Goal: Information Seeking & Learning: Learn about a topic

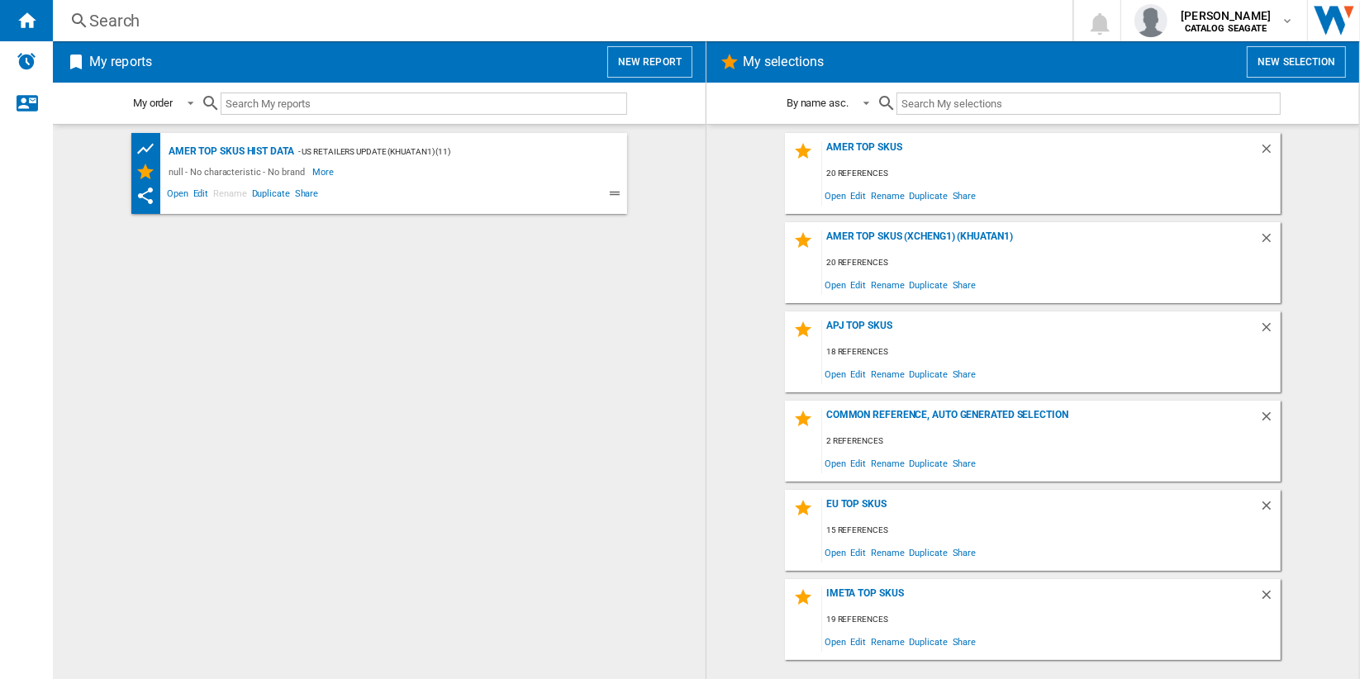
click at [477, 352] on div "AMER TOP SKUs HIST DATA - US retailers Update (khuatan1) (11) null - No charact…" at bounding box center [379, 402] width 620 height 538
click at [649, 50] on button "New report" at bounding box center [649, 61] width 85 height 31
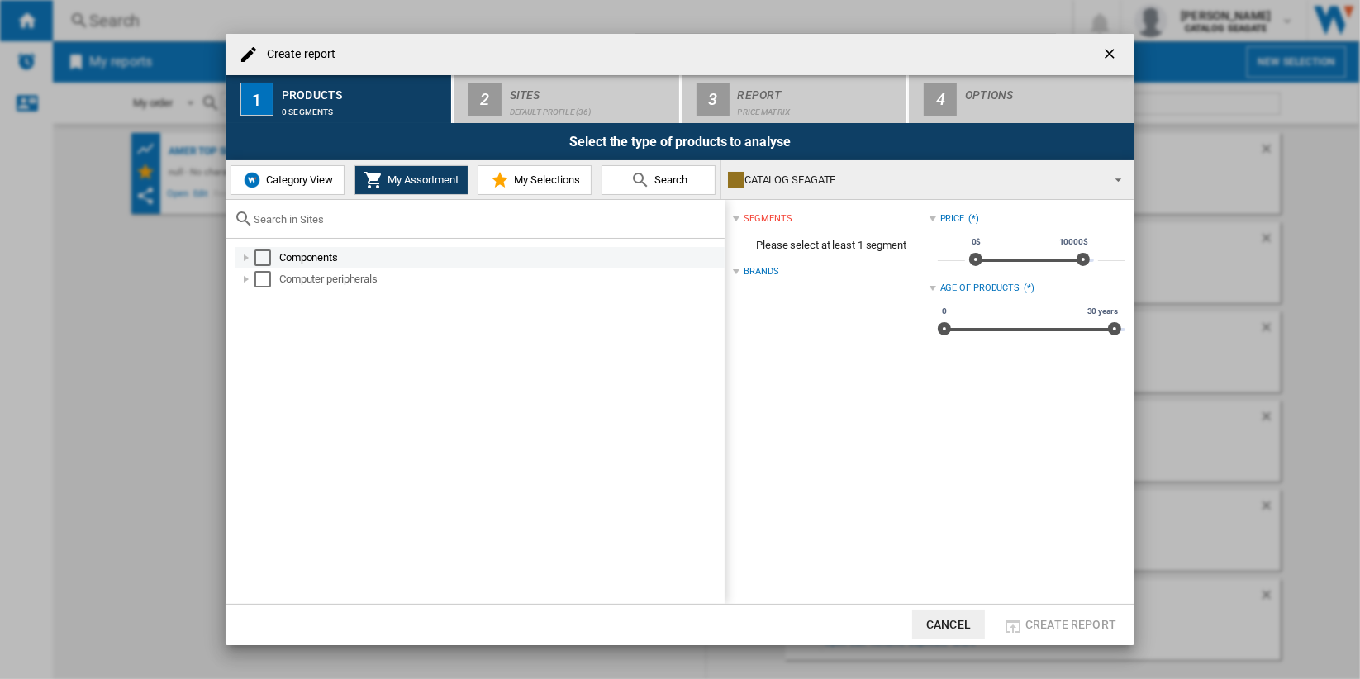
click at [262, 254] on div "Select" at bounding box center [262, 258] width 17 height 17
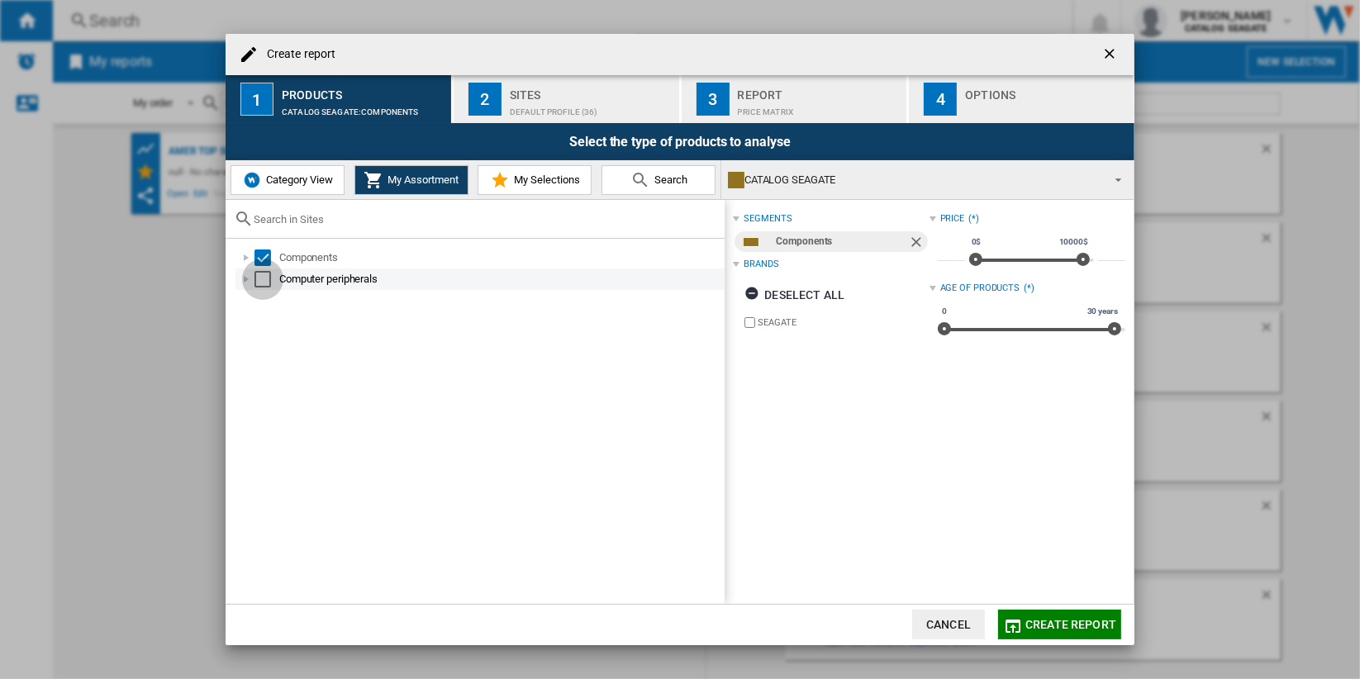
click at [262, 278] on div "Select" at bounding box center [262, 279] width 17 height 17
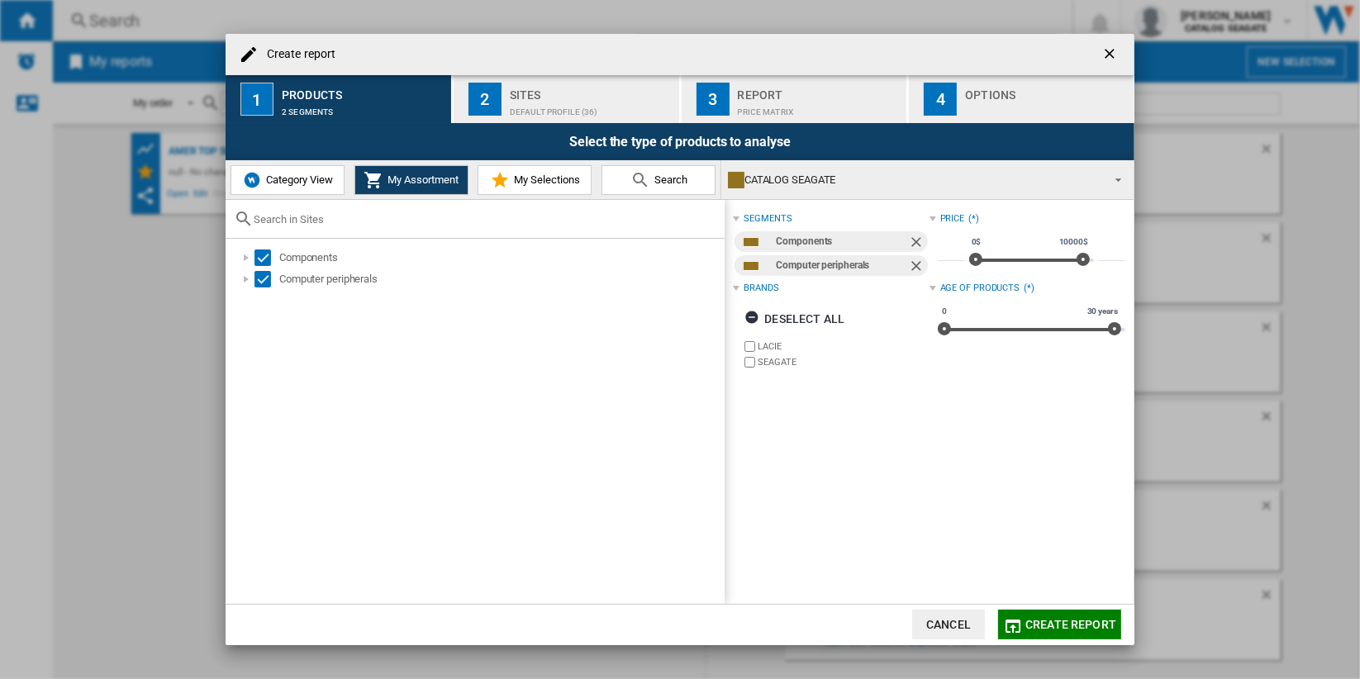
click at [549, 104] on div "Default profile (36)" at bounding box center [591, 107] width 163 height 17
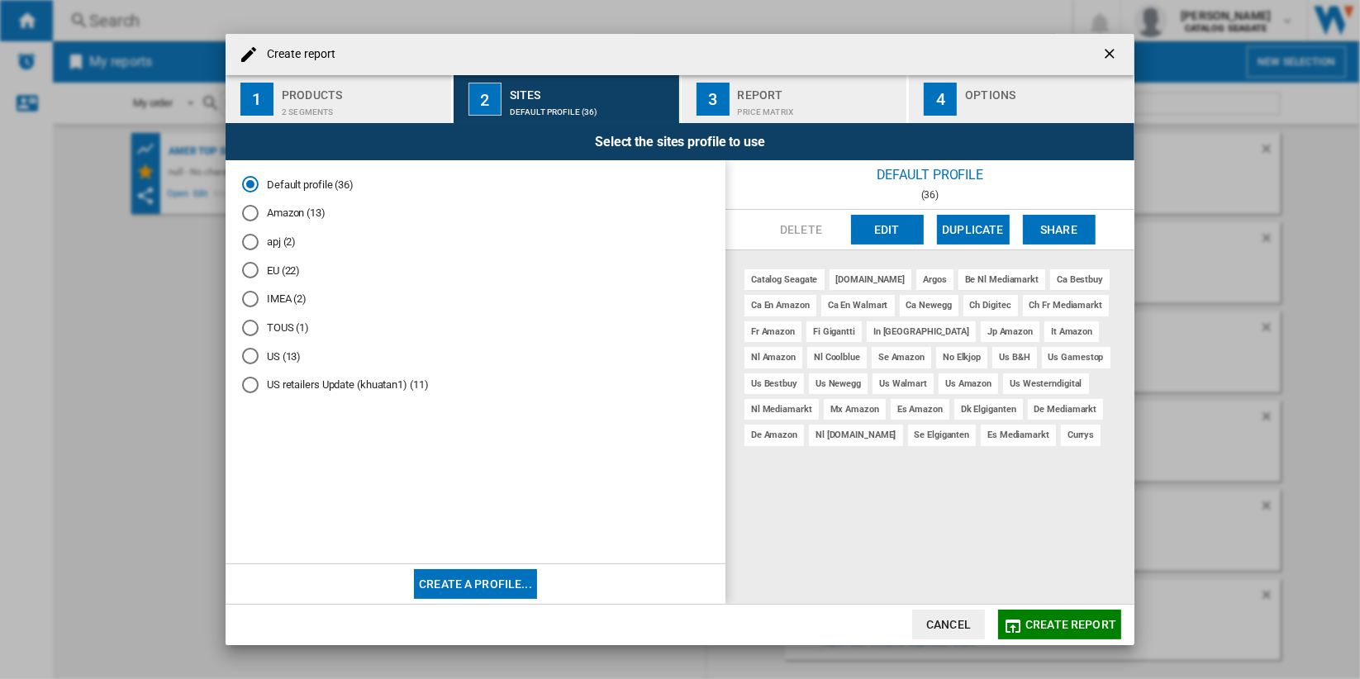
click at [293, 211] on md-radio-button "Amazon (13)" at bounding box center [475, 214] width 467 height 16
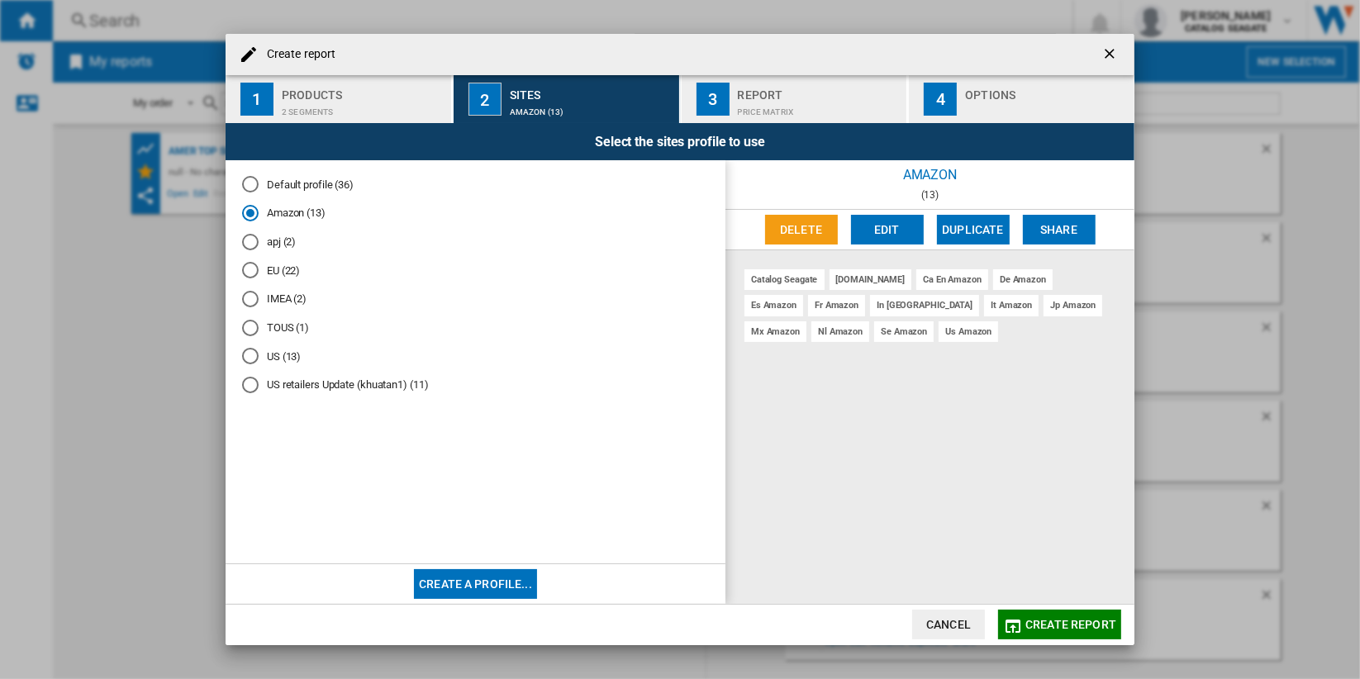
click at [1053, 615] on button "Create report" at bounding box center [1059, 625] width 123 height 30
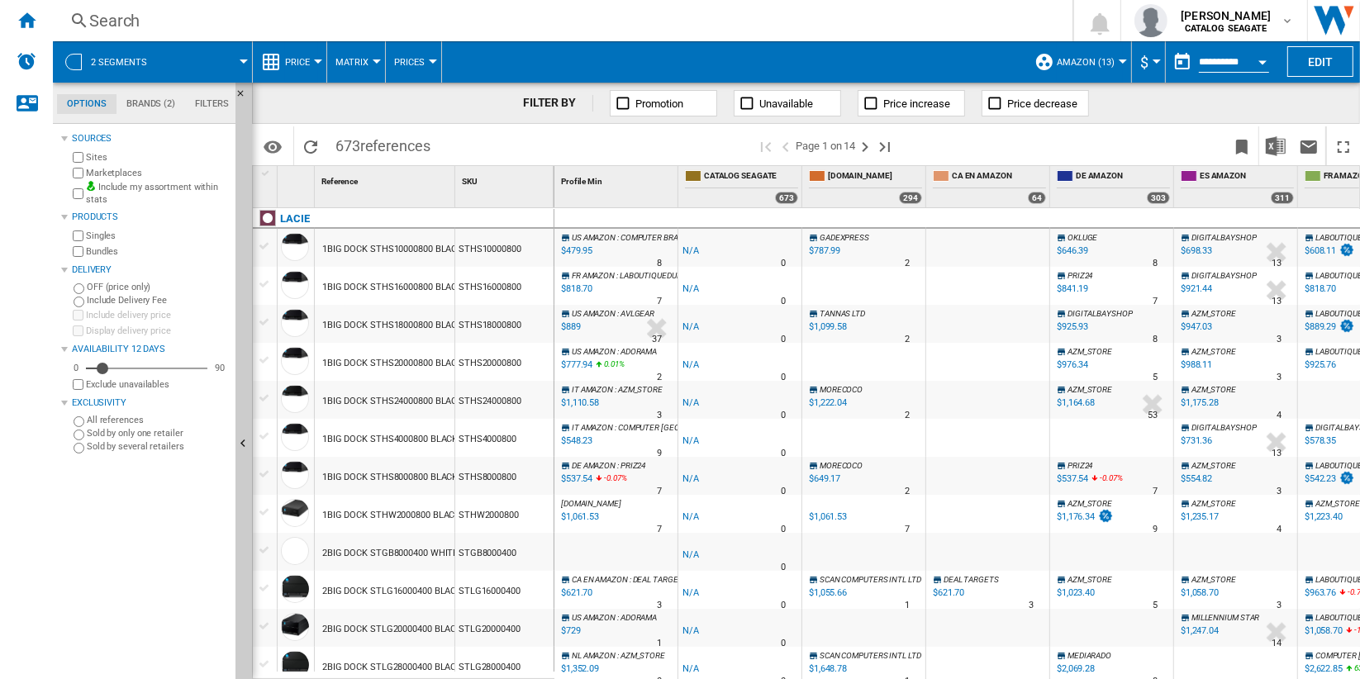
click at [307, 57] on span "Price" at bounding box center [297, 62] width 25 height 11
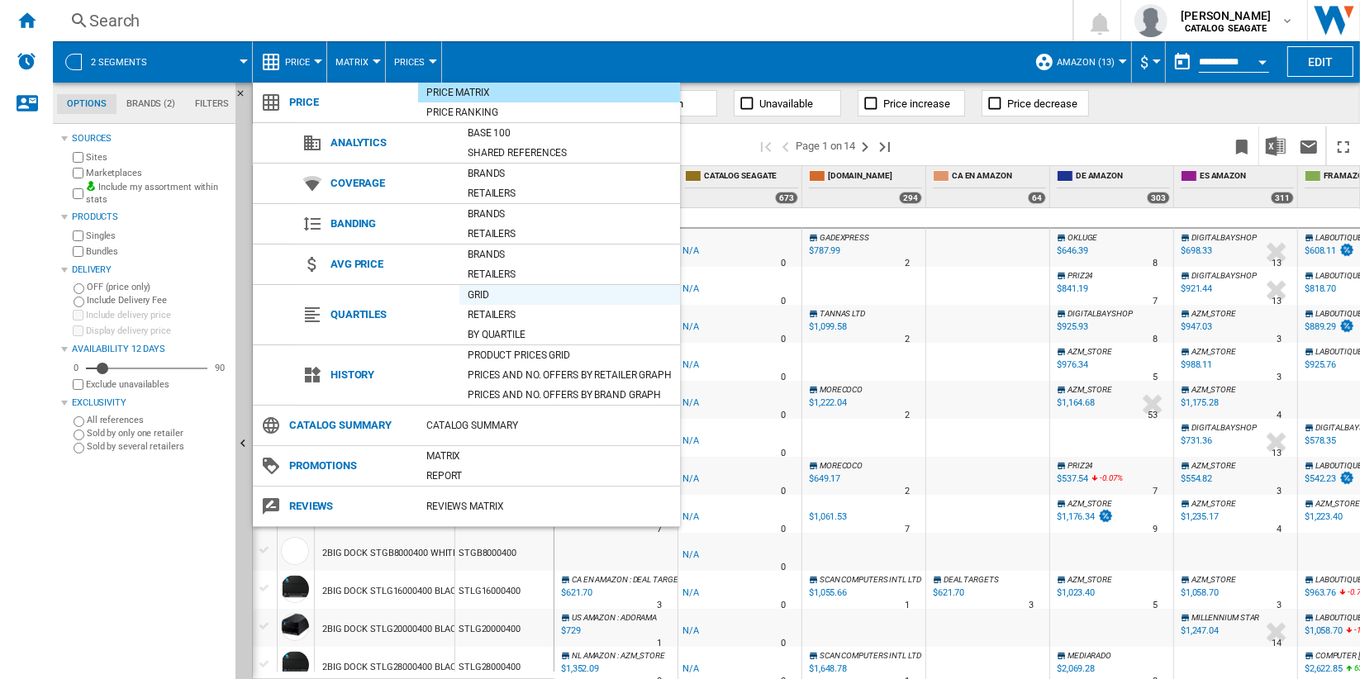
click at [531, 292] on div "Grid" at bounding box center [569, 295] width 221 height 17
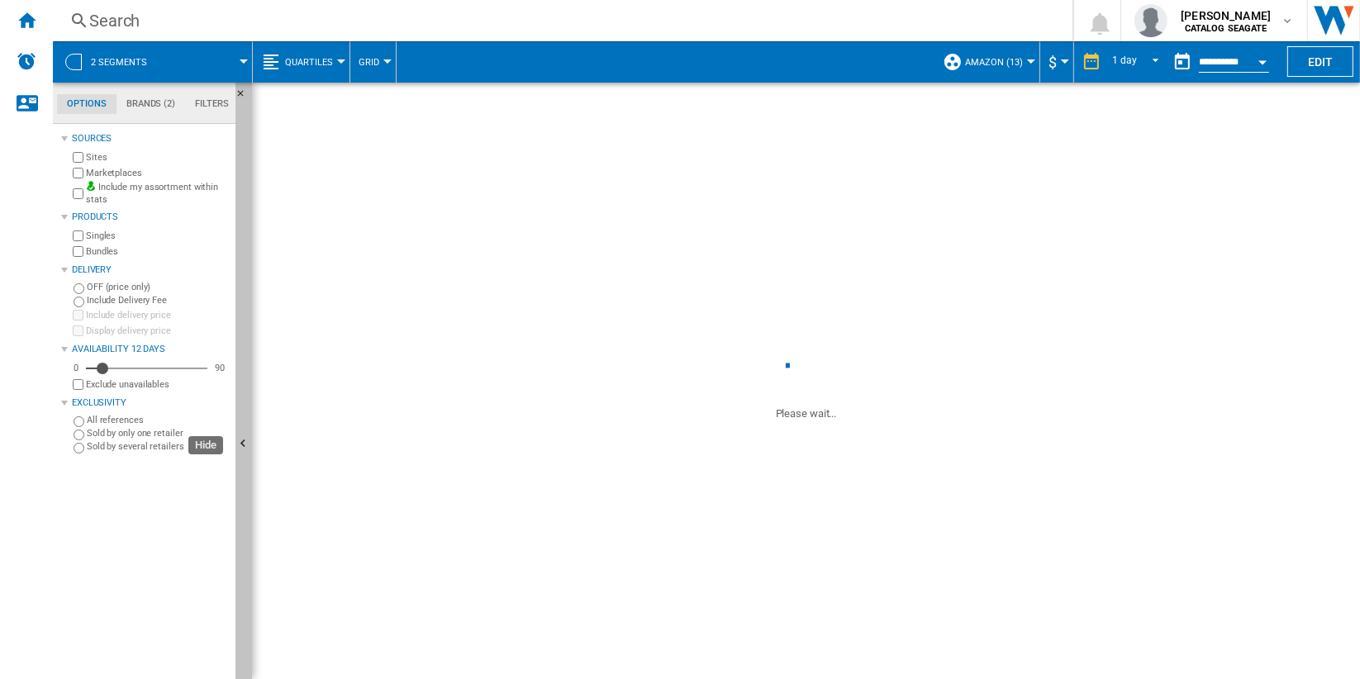
click at [240, 345] on button "Hide" at bounding box center [243, 445] width 17 height 725
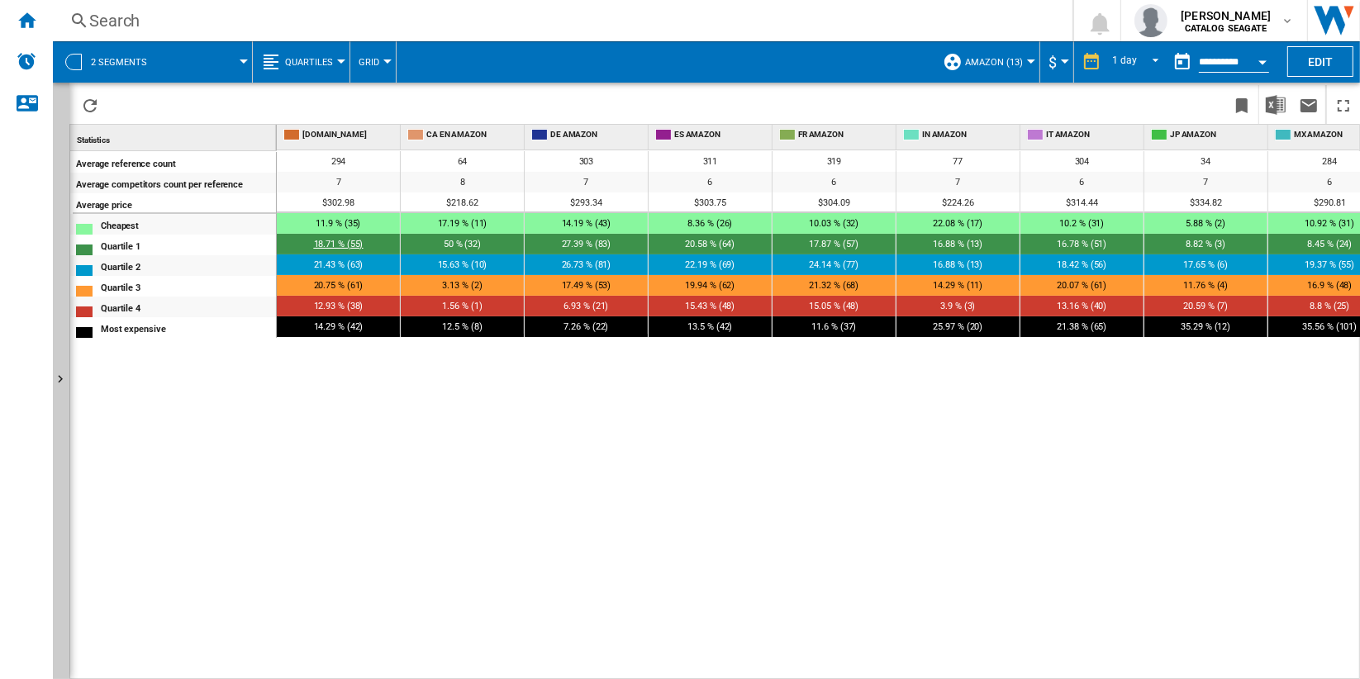
click at [354, 241] on span "18.71 % (55)" at bounding box center [339, 244] width 50 height 11
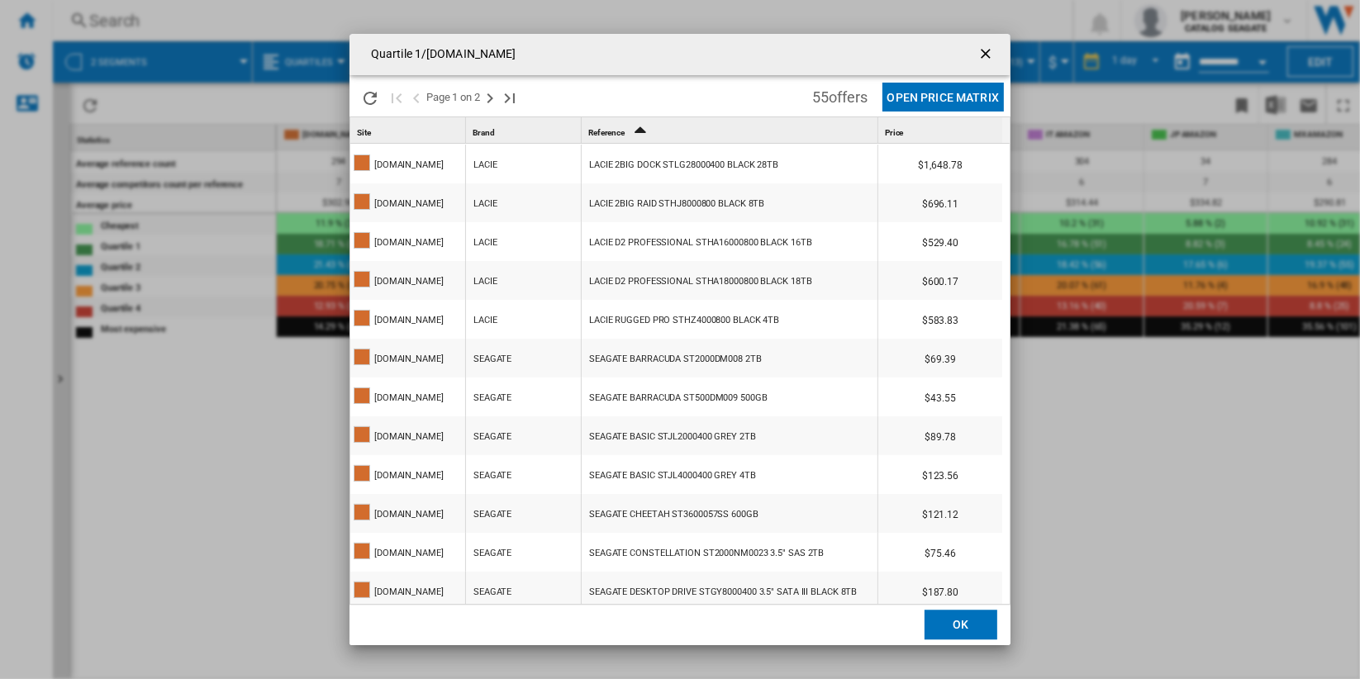
click at [955, 106] on button "Open Price Matrix" at bounding box center [942, 97] width 121 height 29
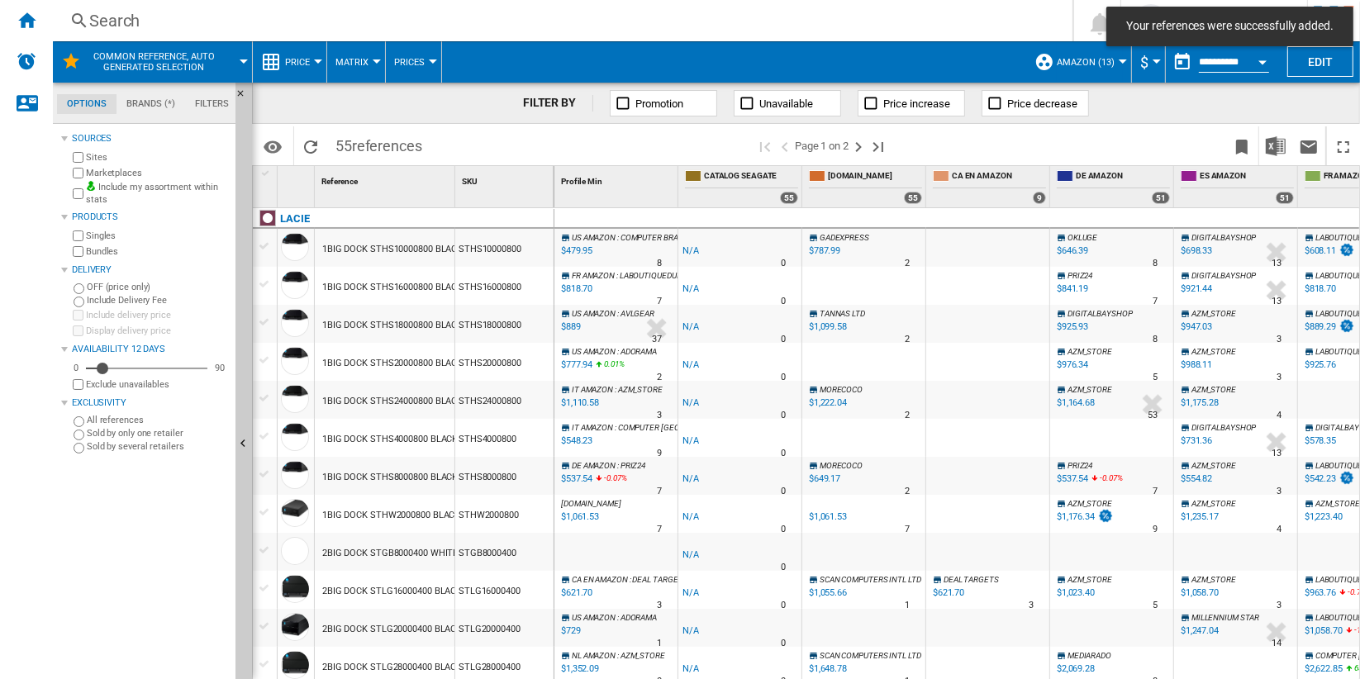
click at [366, 65] on button "Matrix" at bounding box center [355, 61] width 41 height 41
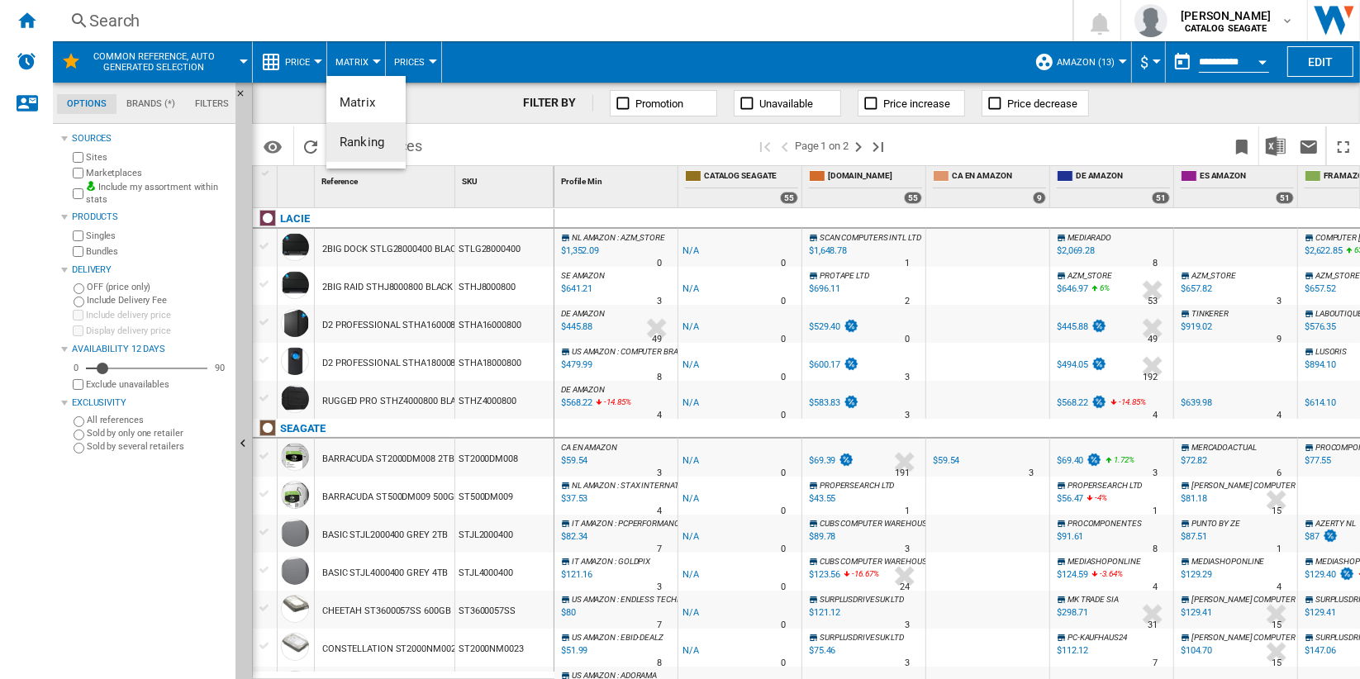
click at [377, 138] on span "Ranking" at bounding box center [362, 142] width 45 height 15
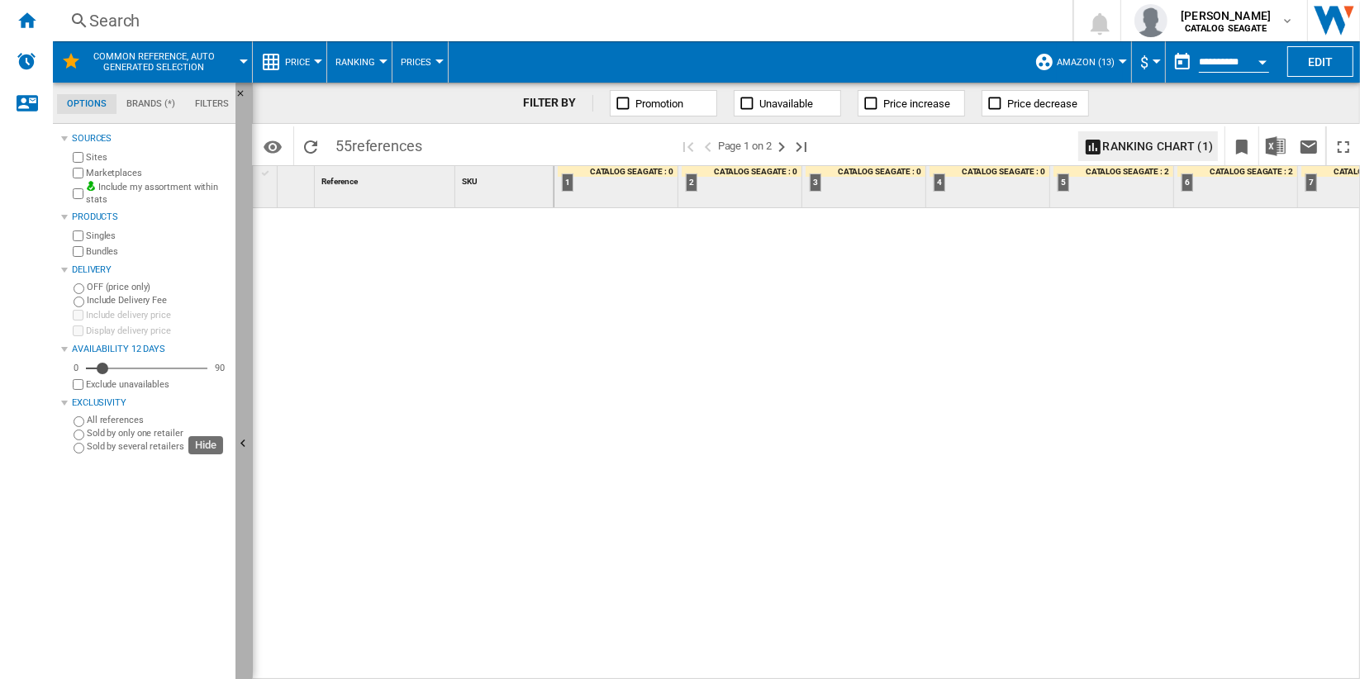
click at [245, 226] on button "Hide" at bounding box center [243, 445] width 17 height 725
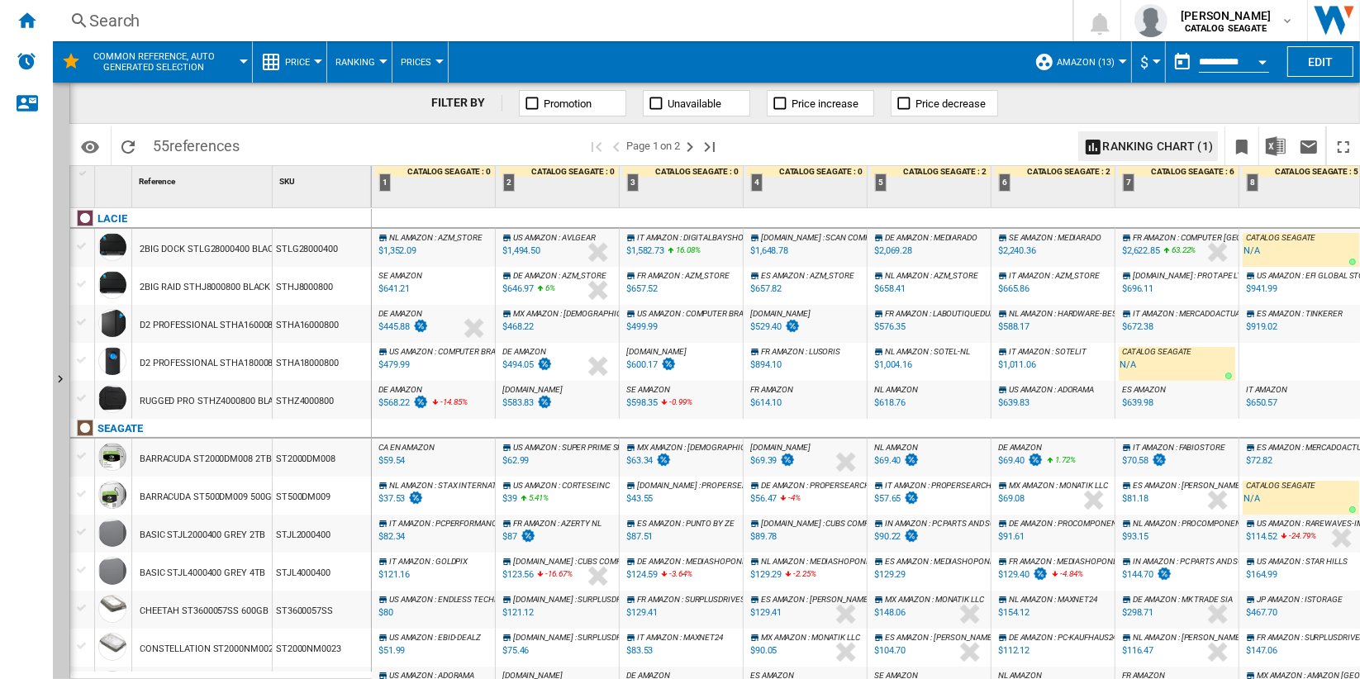
click at [581, 180] on div "2 CATALOG SEAGATE : 0 : :" at bounding box center [559, 186] width 120 height 41
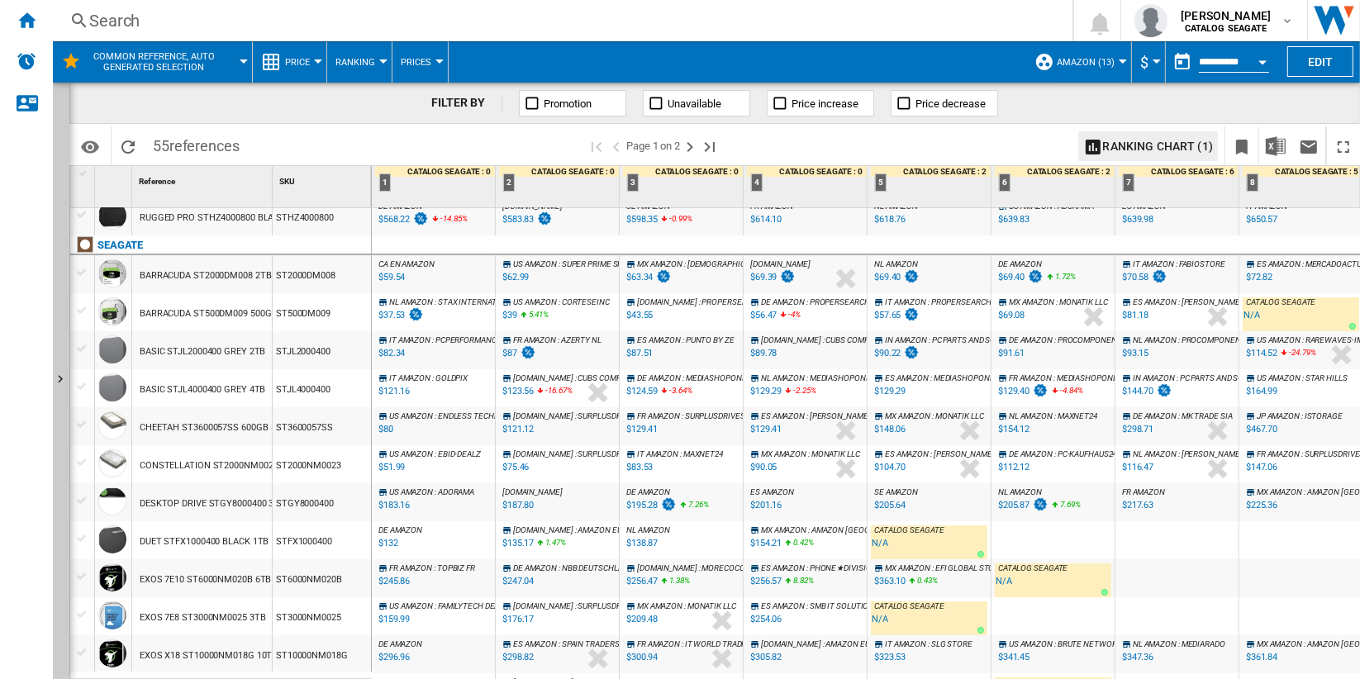
scroll to position [275, 0]
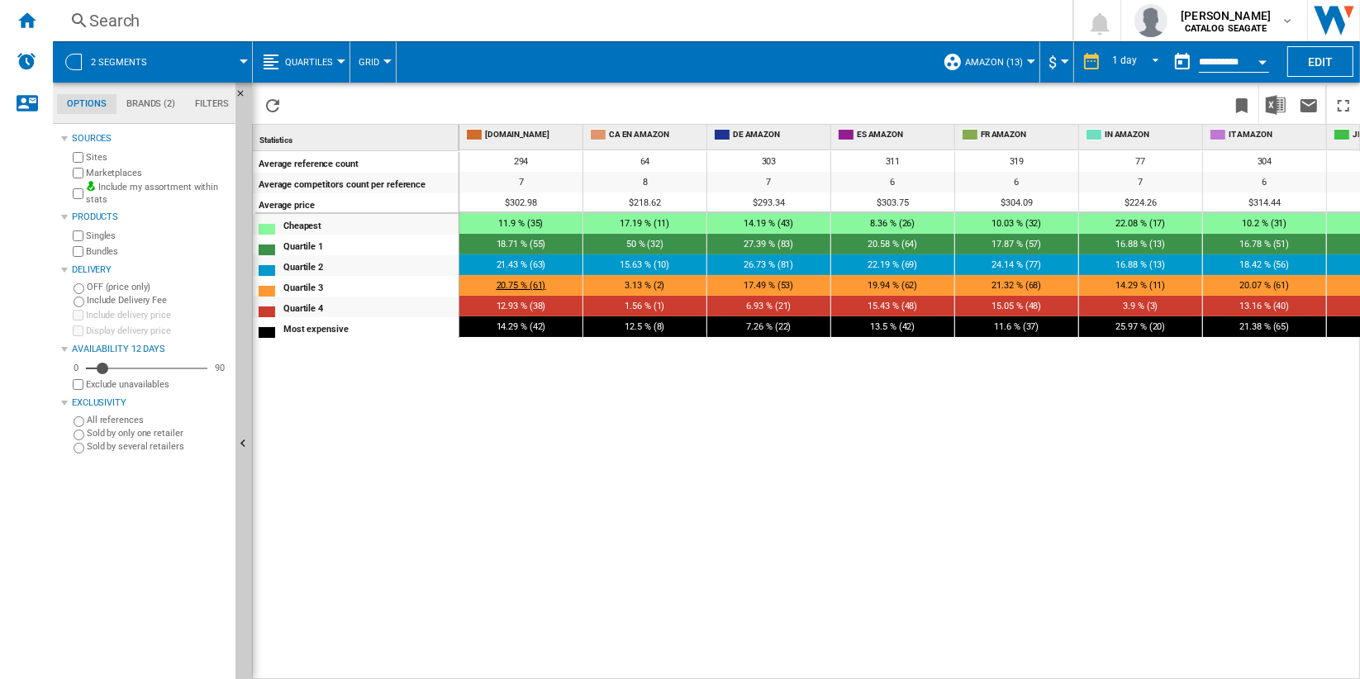
click at [521, 283] on span "20.75 % (61)" at bounding box center [522, 285] width 50 height 11
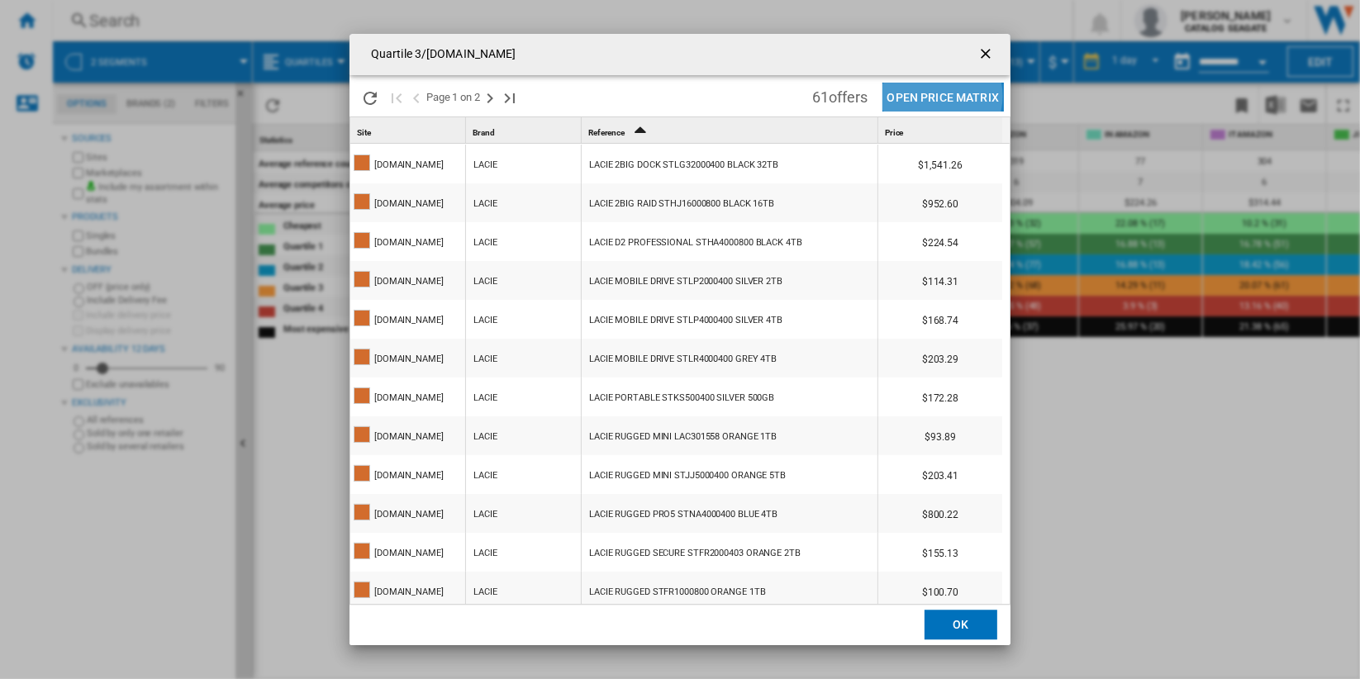
click at [940, 96] on button "Open Price Matrix" at bounding box center [942, 97] width 121 height 29
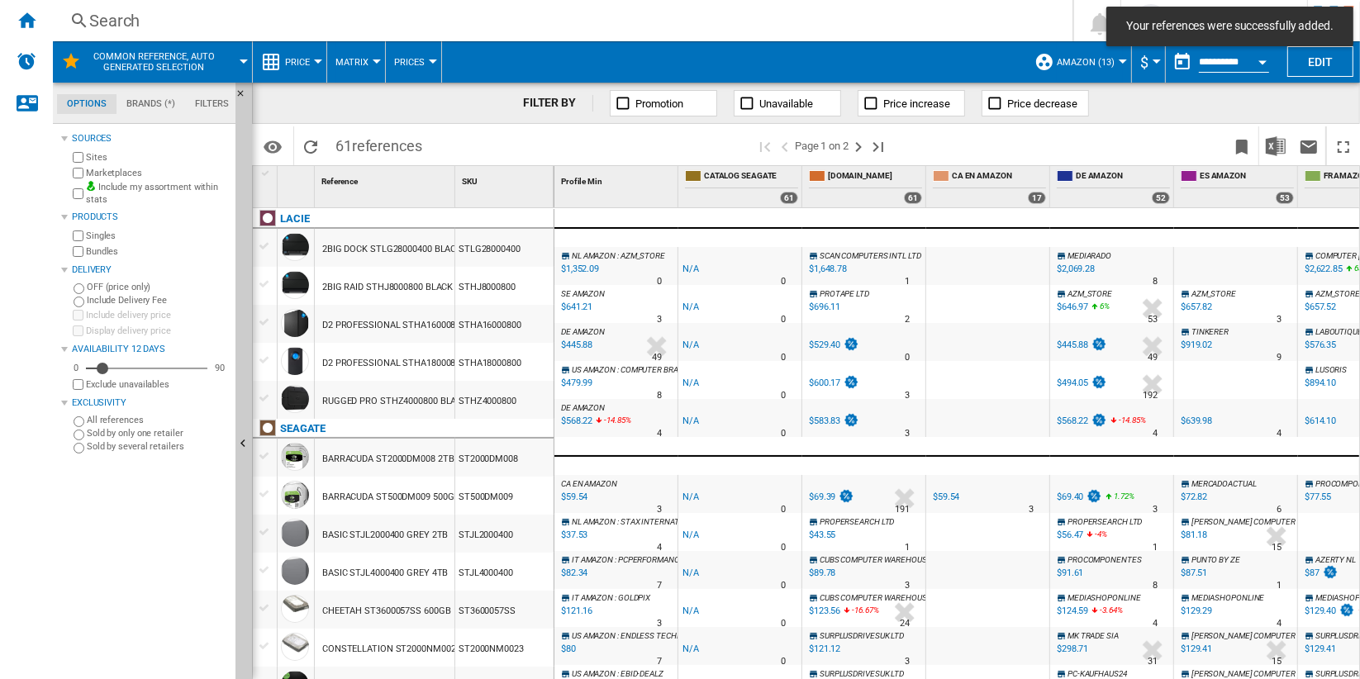
click at [363, 63] on span "Matrix" at bounding box center [351, 62] width 33 height 11
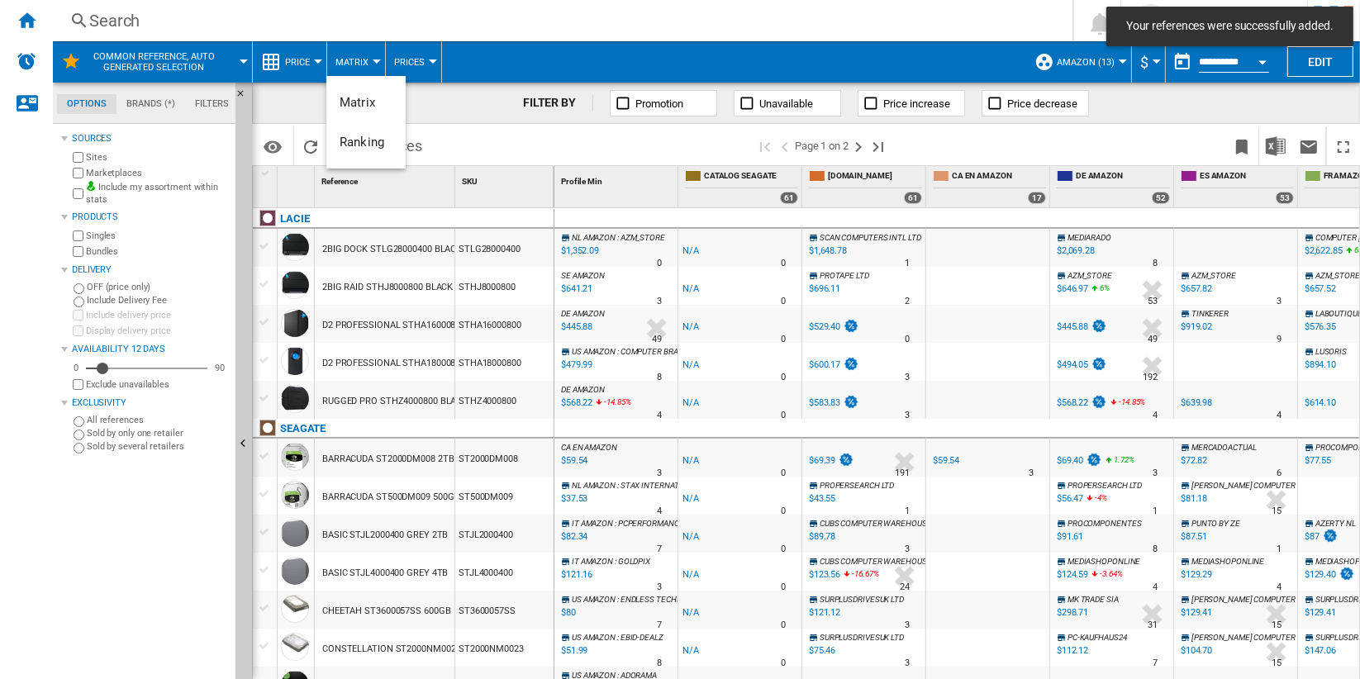
click at [375, 142] on span "Ranking" at bounding box center [362, 142] width 45 height 15
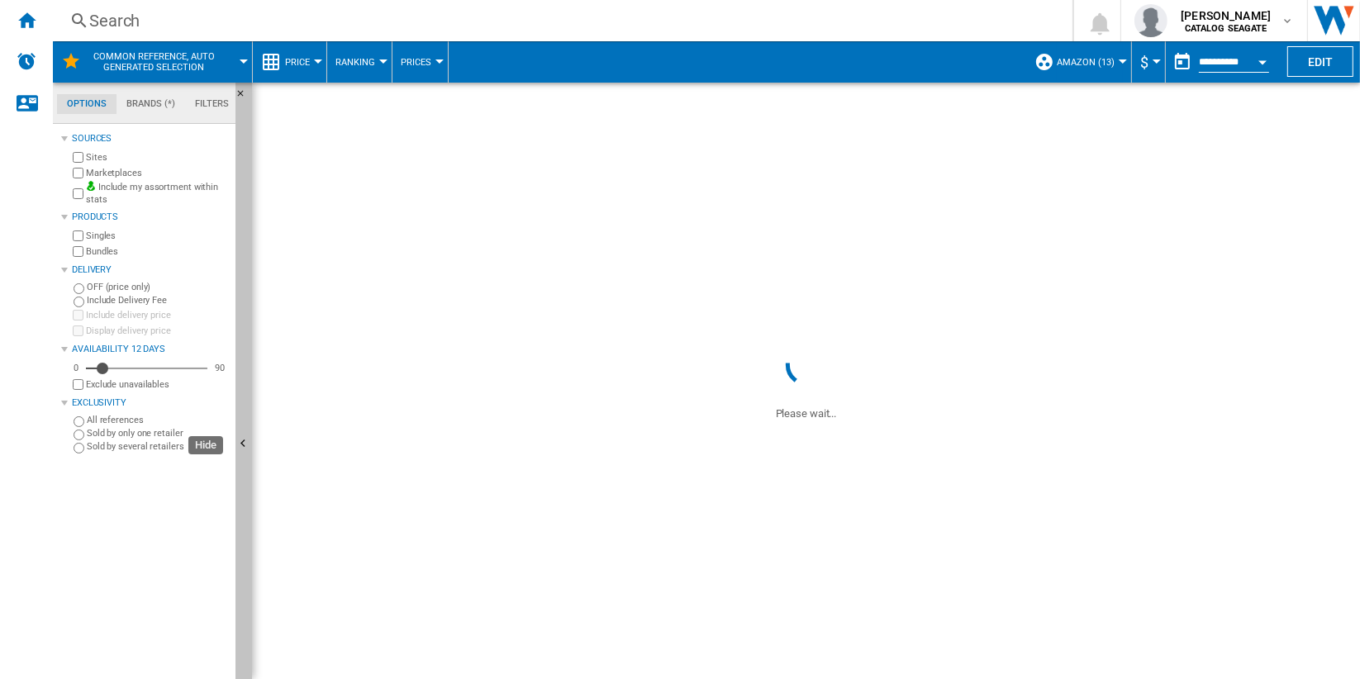
click at [245, 308] on button "Hide" at bounding box center [243, 445] width 17 height 725
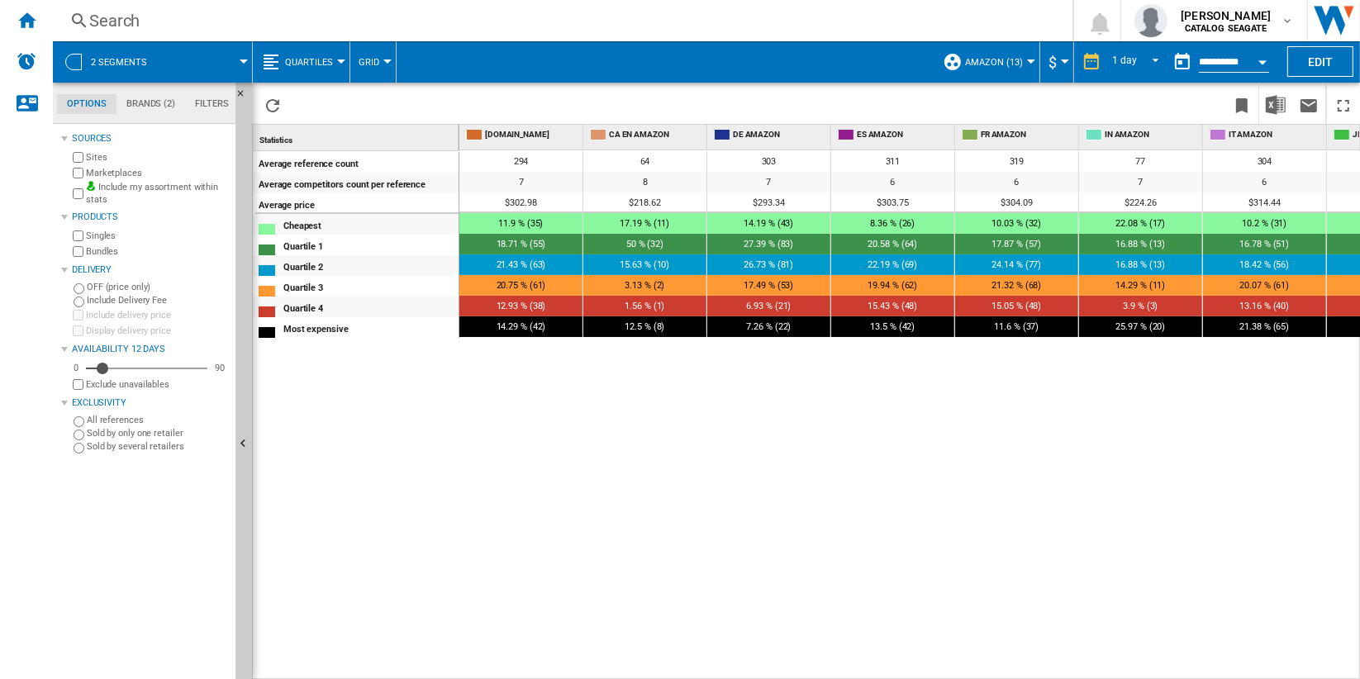
click at [381, 59] on button "Grid" at bounding box center [373, 61] width 29 height 41
click at [332, 59] on md-backdrop at bounding box center [680, 339] width 1360 height 679
click at [332, 59] on button "Quartiles" at bounding box center [313, 61] width 56 height 41
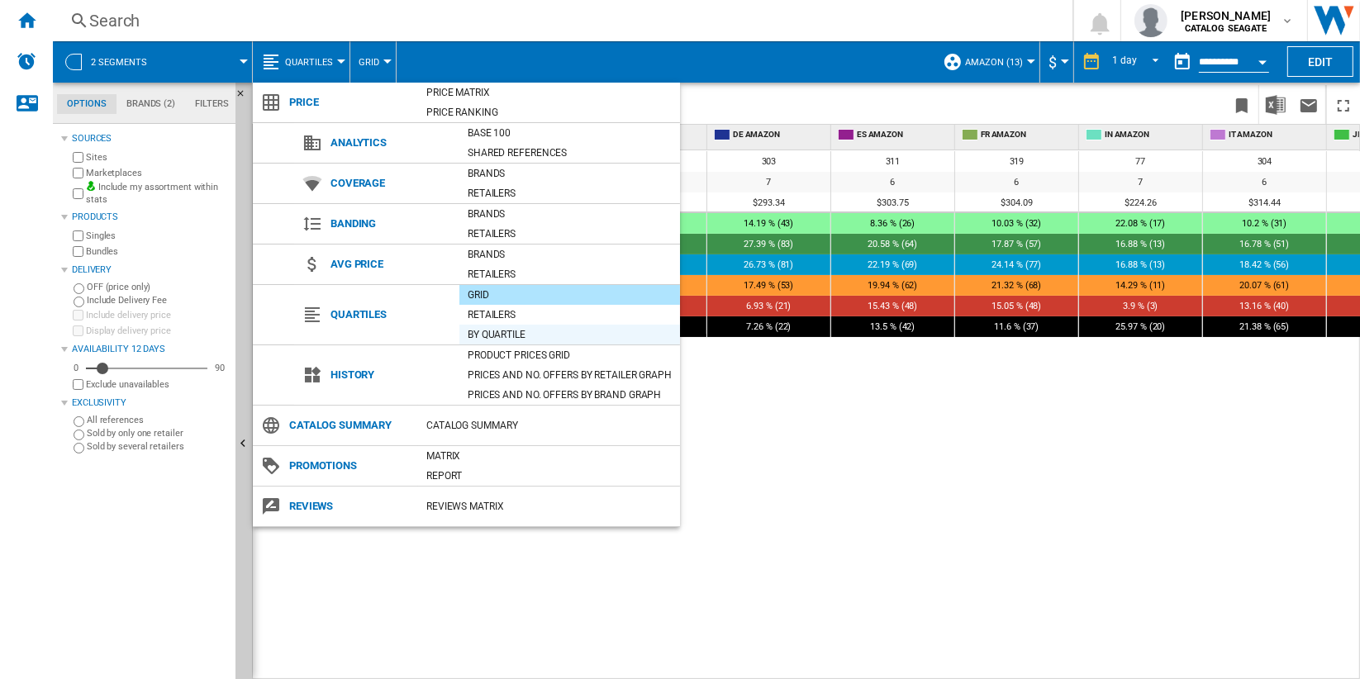
click at [543, 334] on div "By quartile" at bounding box center [569, 334] width 221 height 17
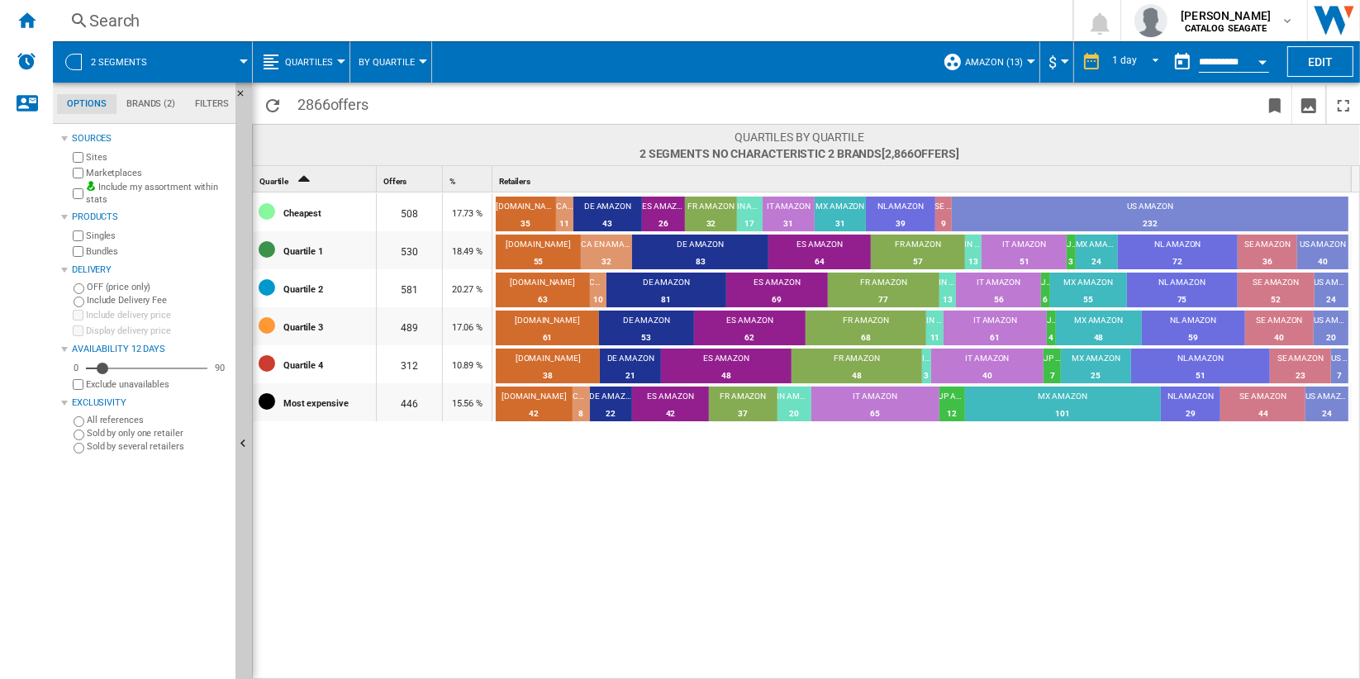
click at [330, 59] on span "Quartiles" at bounding box center [309, 62] width 48 height 11
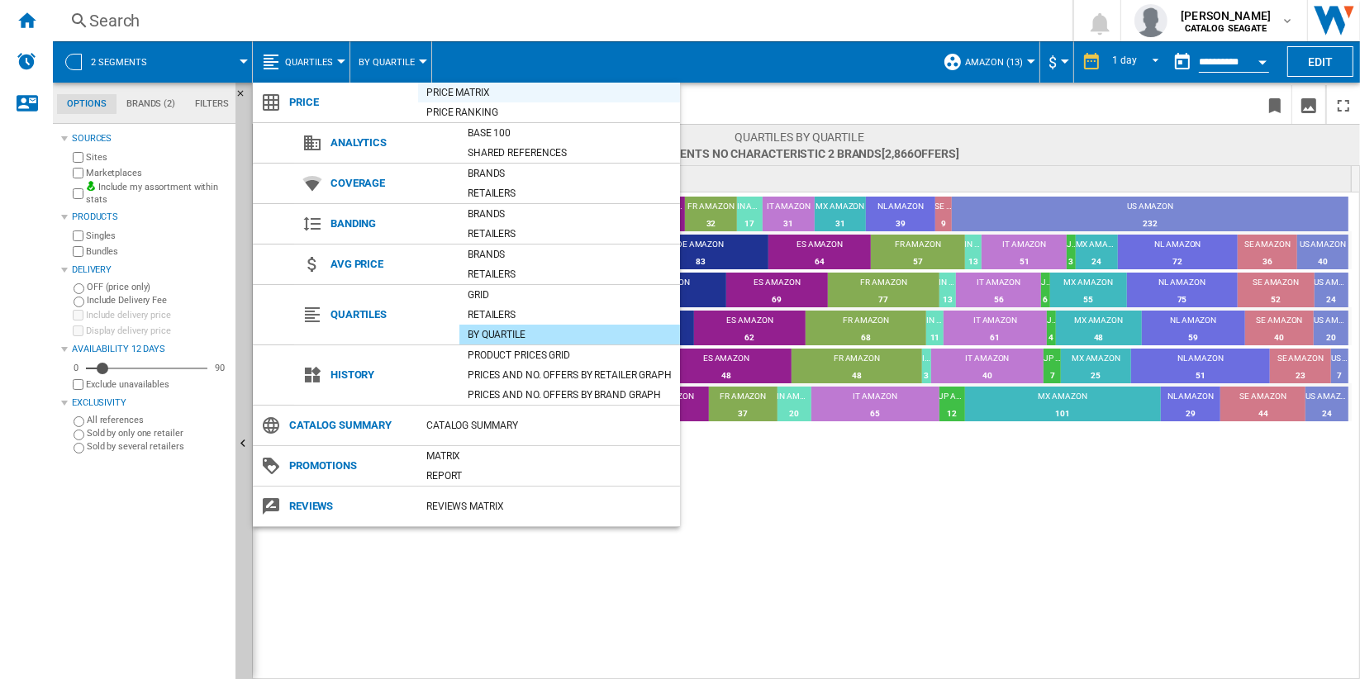
click at [473, 93] on div "Price Matrix" at bounding box center [549, 92] width 262 height 17
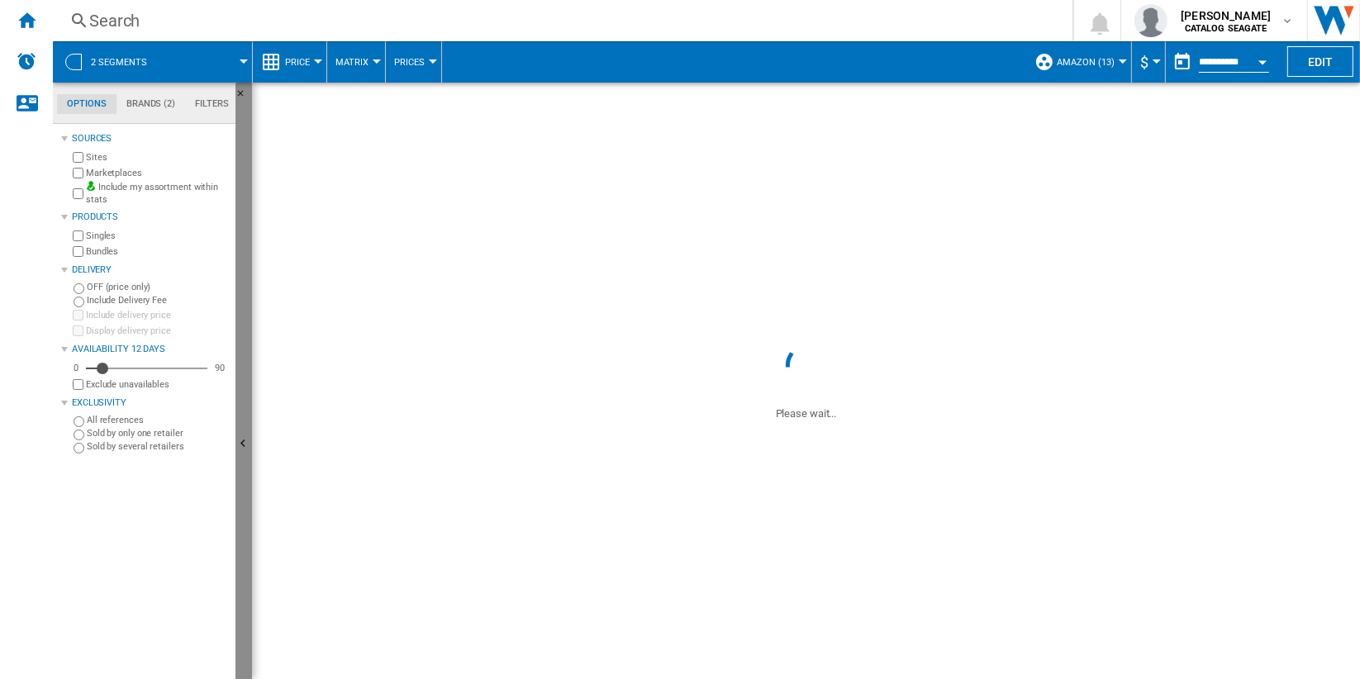
click at [243, 357] on button "Hide" at bounding box center [243, 445] width 17 height 725
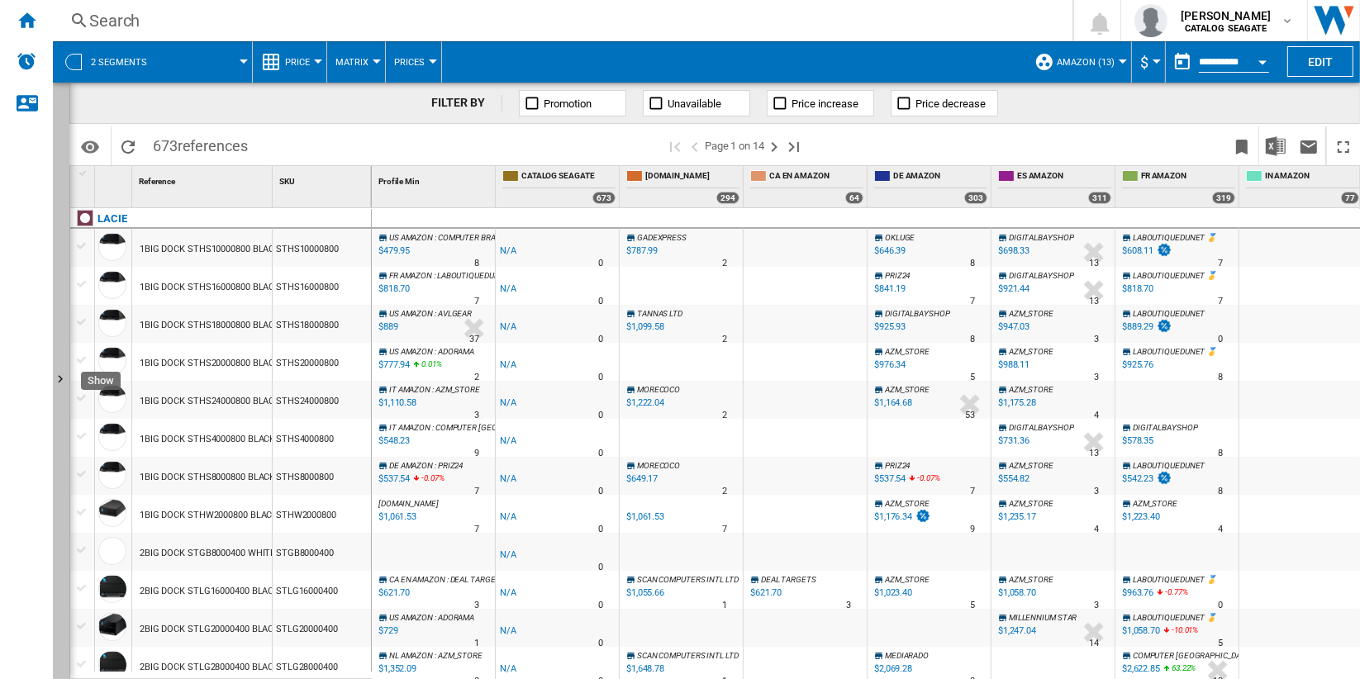
click at [65, 232] on button "Show" at bounding box center [61, 381] width 17 height 596
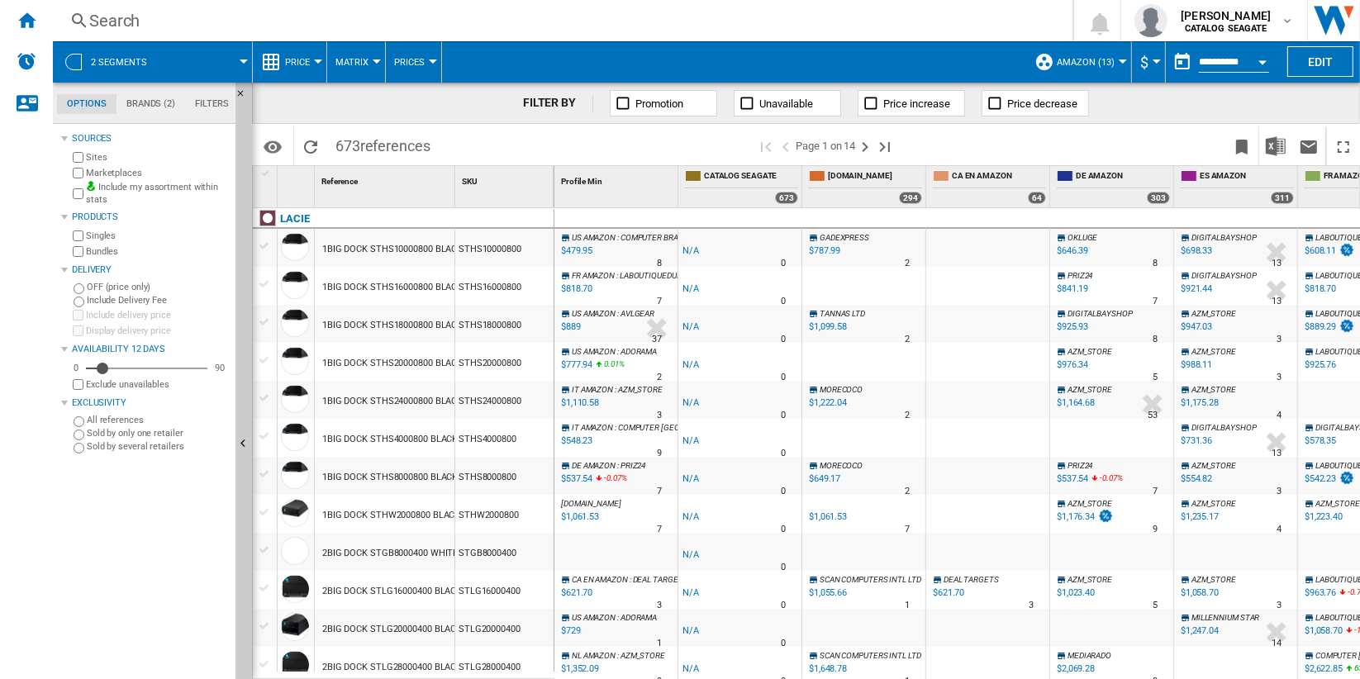
click at [1148, 59] on button "$" at bounding box center [1148, 61] width 17 height 41
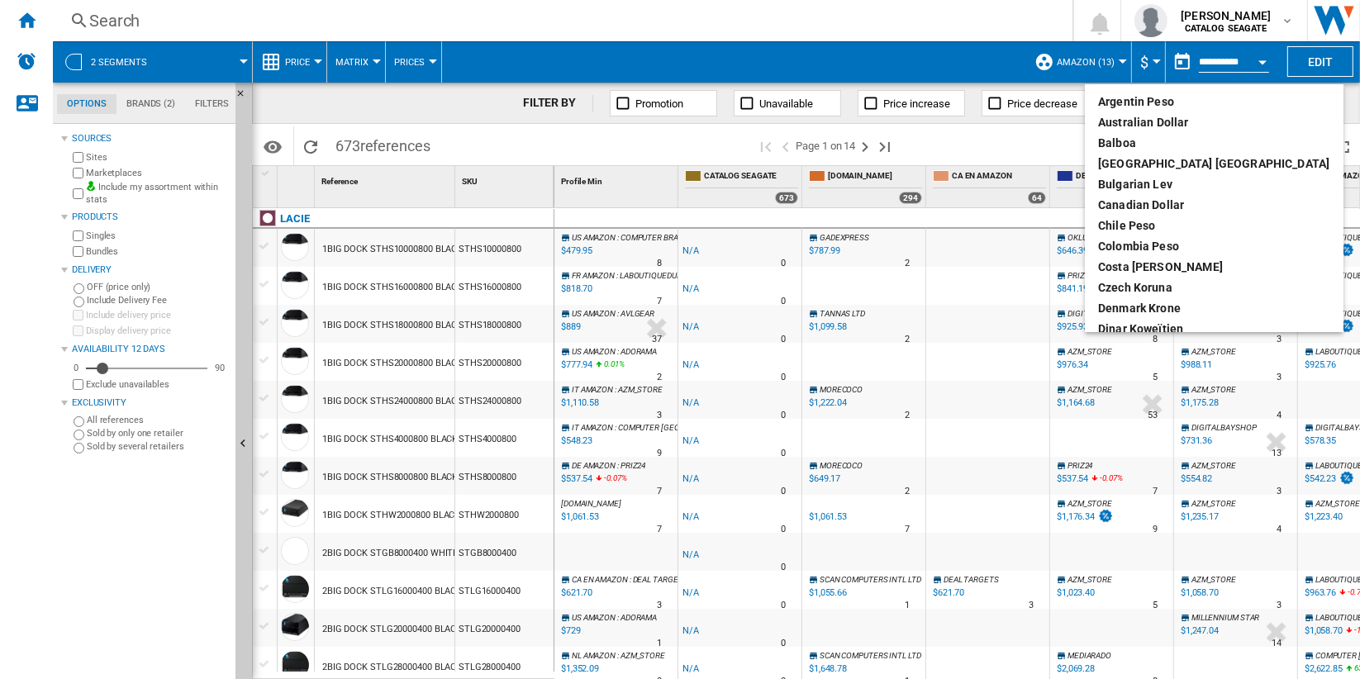
click at [1146, 62] on md-backdrop at bounding box center [680, 339] width 1360 height 679
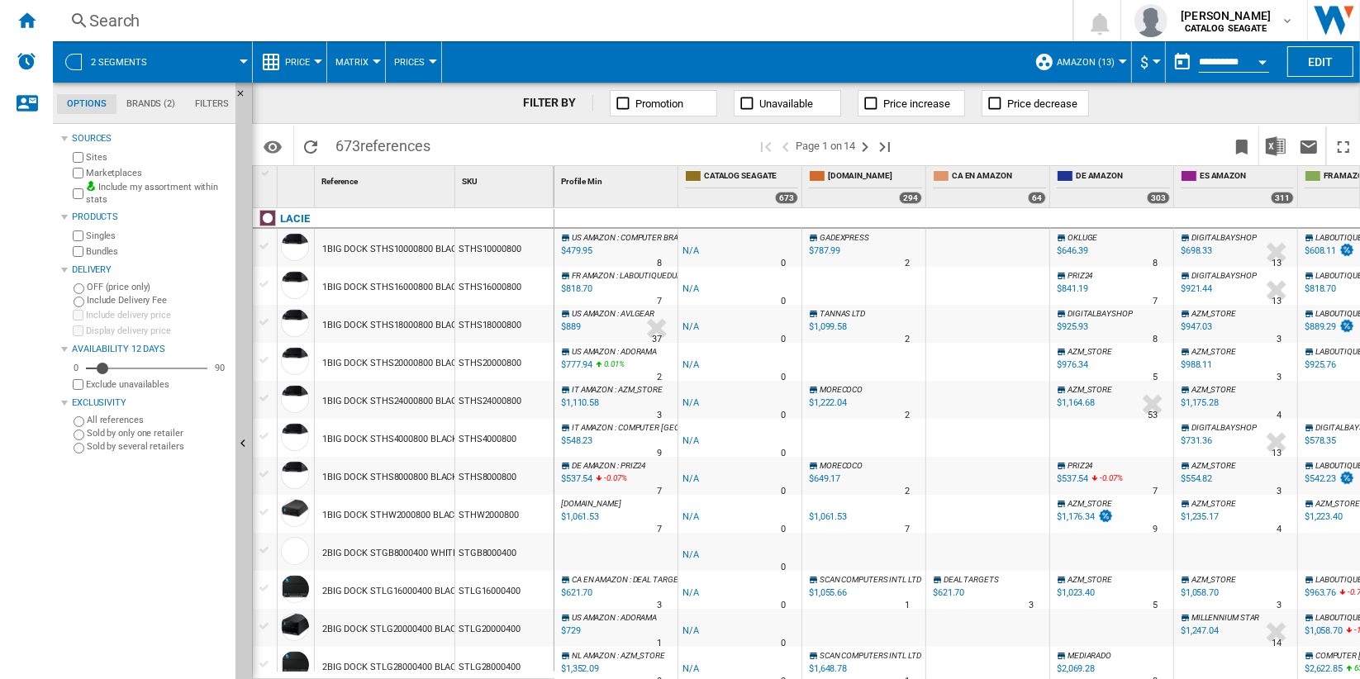
click at [417, 63] on span "Prices" at bounding box center [409, 62] width 31 height 11
click at [552, 143] on md-backdrop at bounding box center [680, 339] width 1360 height 679
click at [418, 65] on span "Prices" at bounding box center [409, 62] width 31 height 11
click at [502, 145] on md-backdrop at bounding box center [680, 339] width 1360 height 679
click at [297, 61] on span "Price" at bounding box center [297, 62] width 25 height 11
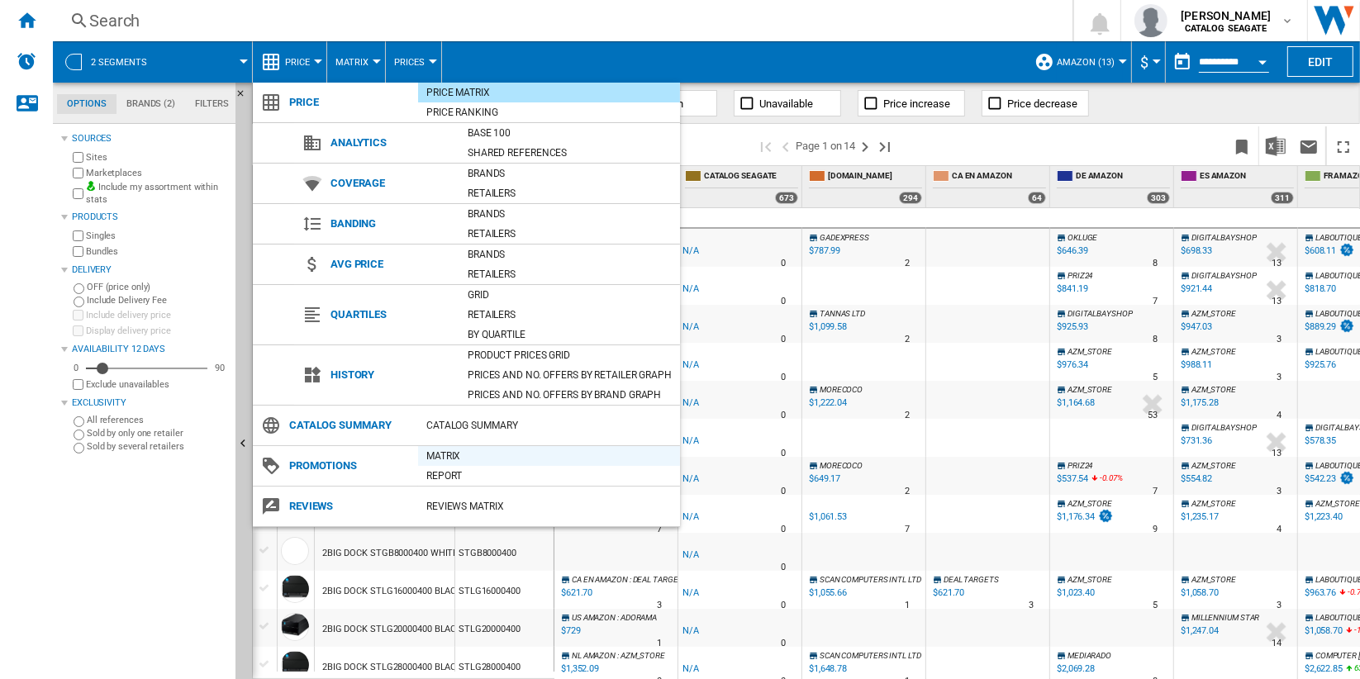
click at [475, 455] on div "Matrix" at bounding box center [549, 456] width 262 height 17
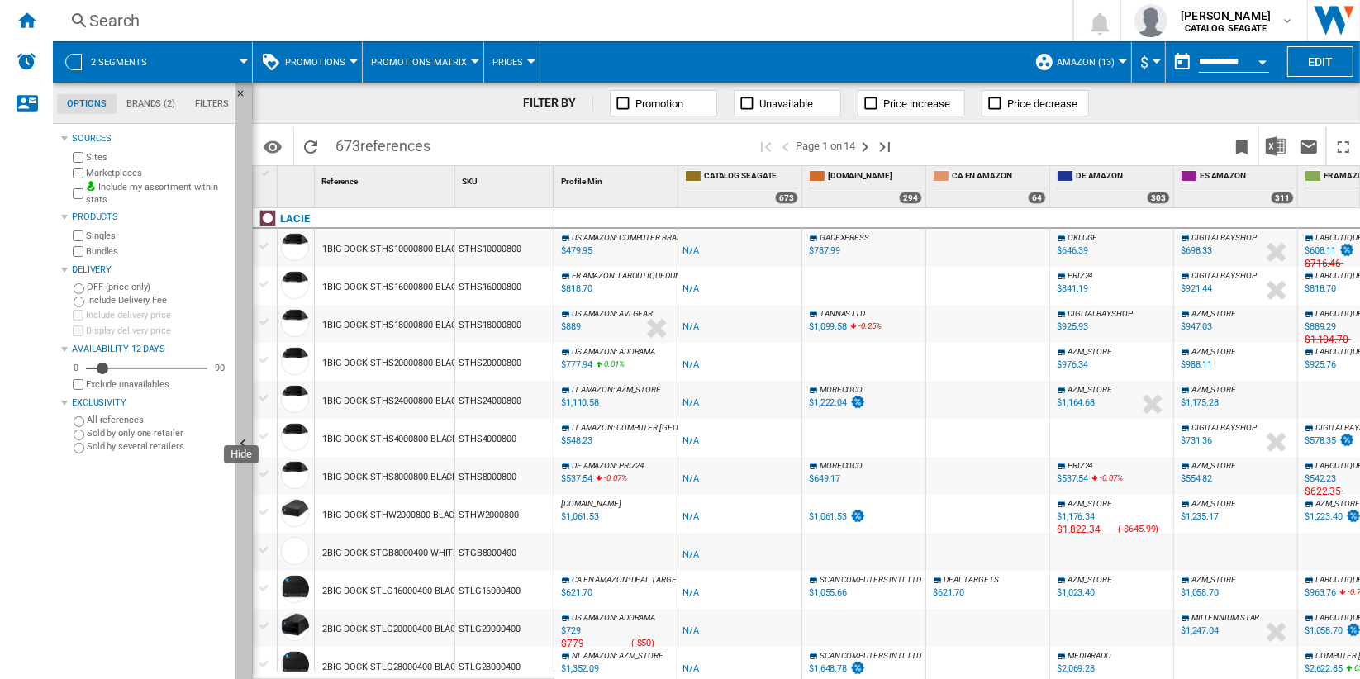
click at [248, 425] on button "Hide" at bounding box center [243, 445] width 17 height 725
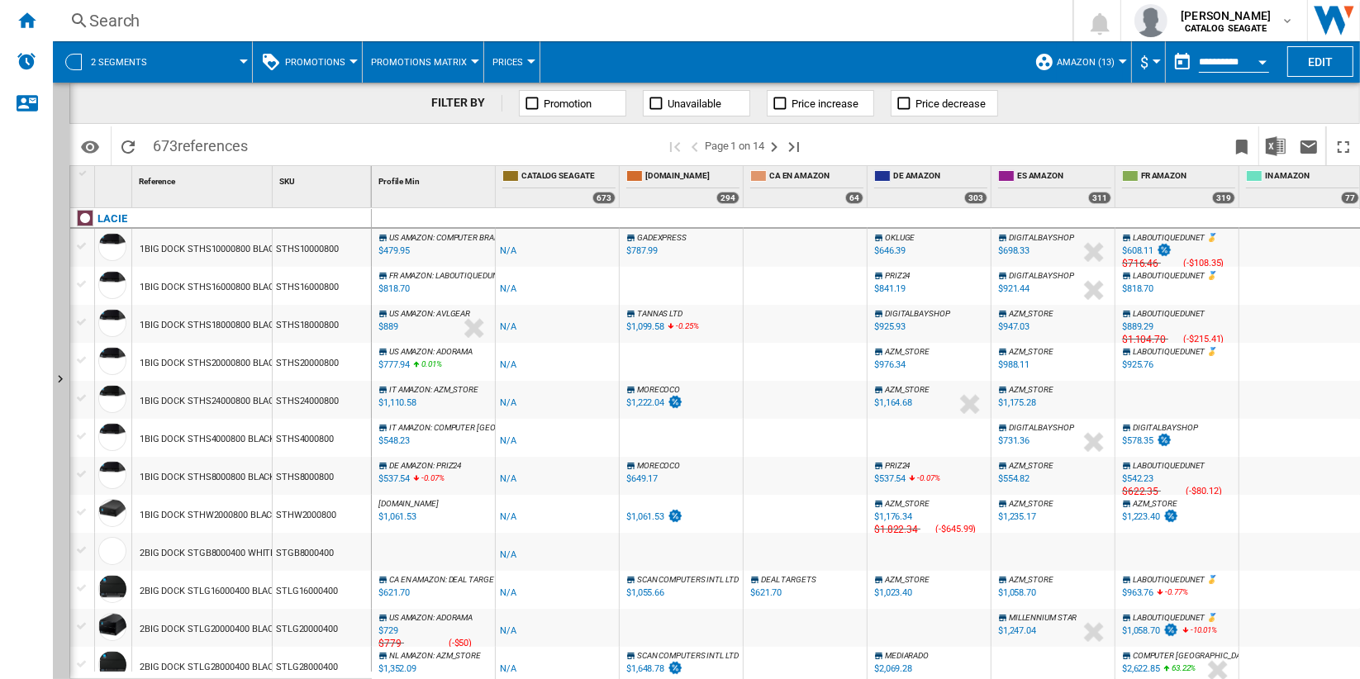
click at [501, 64] on span "Prices" at bounding box center [507, 62] width 31 height 11
click at [1097, 145] on md-backdrop at bounding box center [680, 339] width 1360 height 679
click at [352, 64] on md-menu "Promotions Price Price Matrix Price Ranking Analytics Base 100 Shared reference…" at bounding box center [308, 61] width 110 height 41
click at [350, 65] on button "Promotions" at bounding box center [319, 61] width 69 height 41
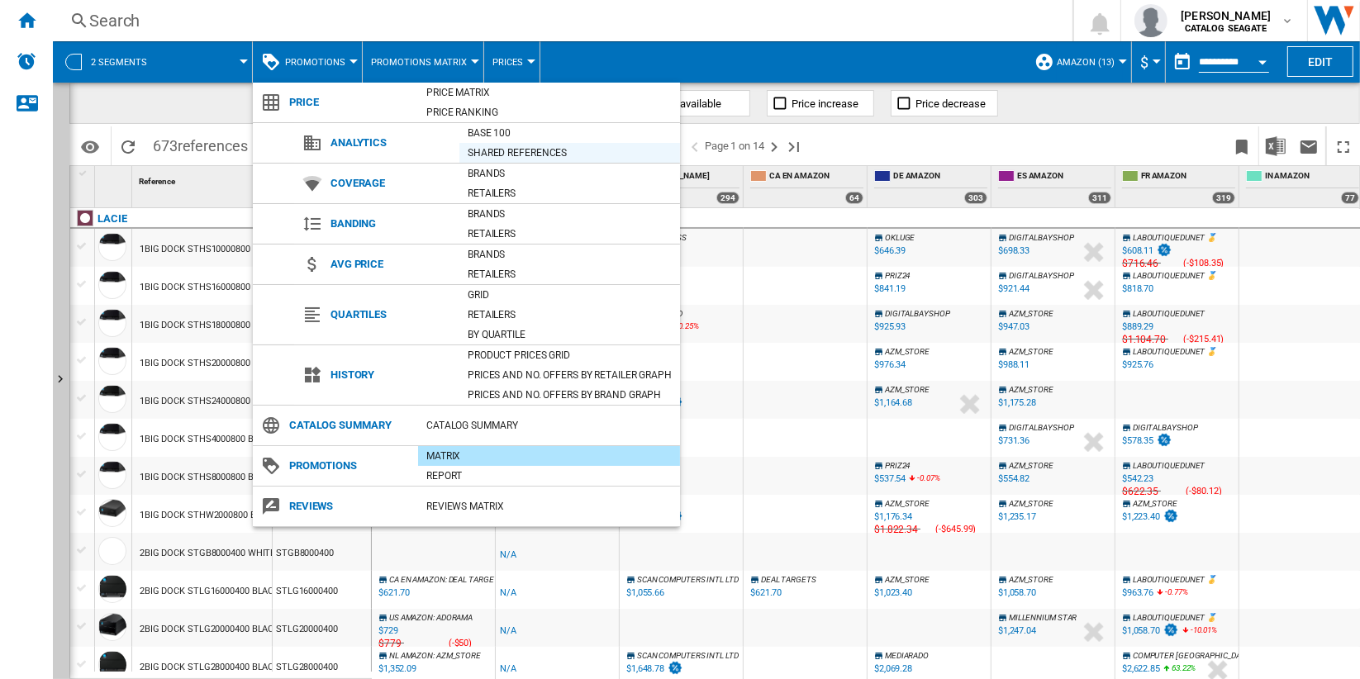
click at [548, 148] on div "Shared references" at bounding box center [569, 153] width 221 height 17
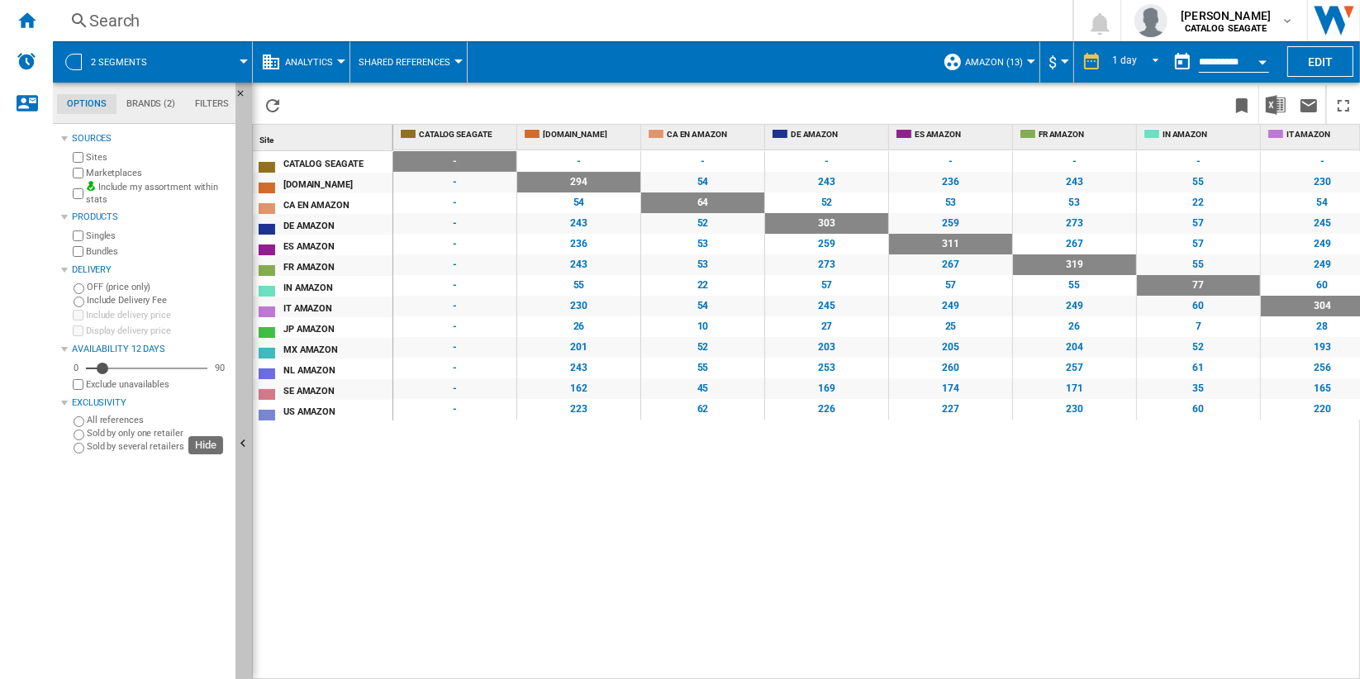
click at [239, 300] on button "Hide" at bounding box center [243, 445] width 17 height 725
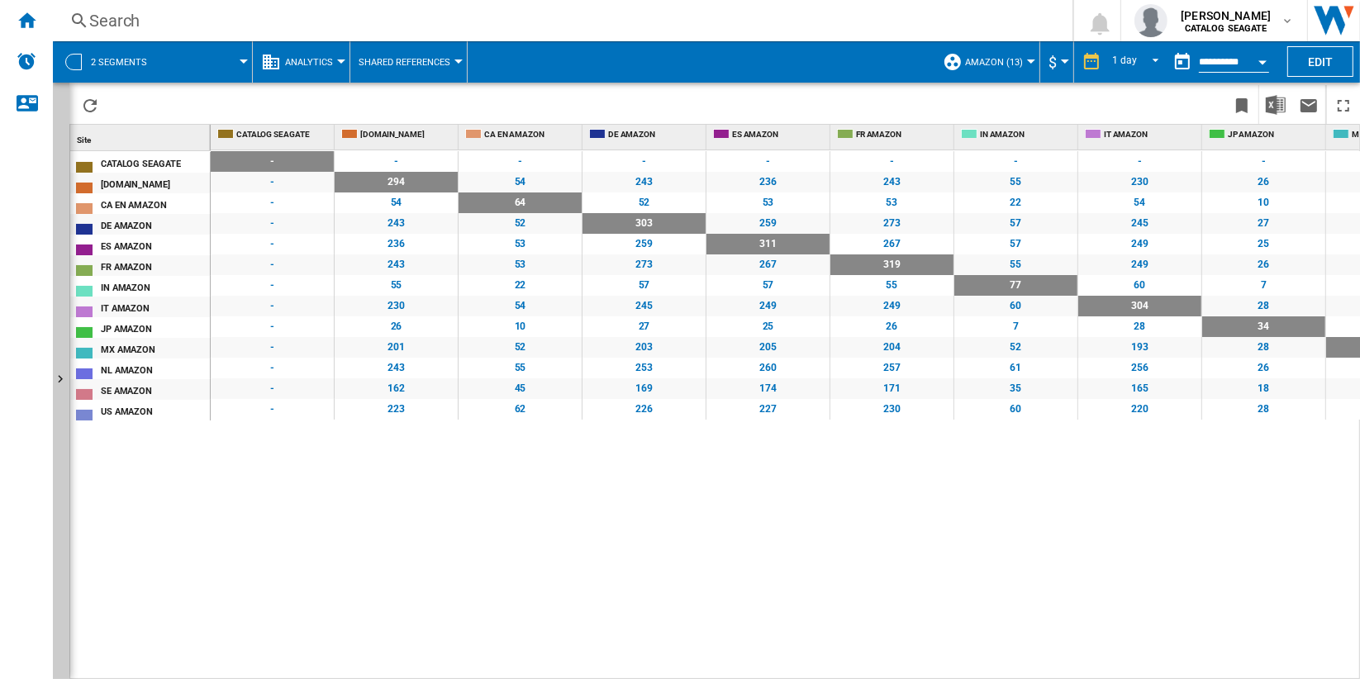
click at [522, 181] on div "54" at bounding box center [520, 182] width 123 height 21
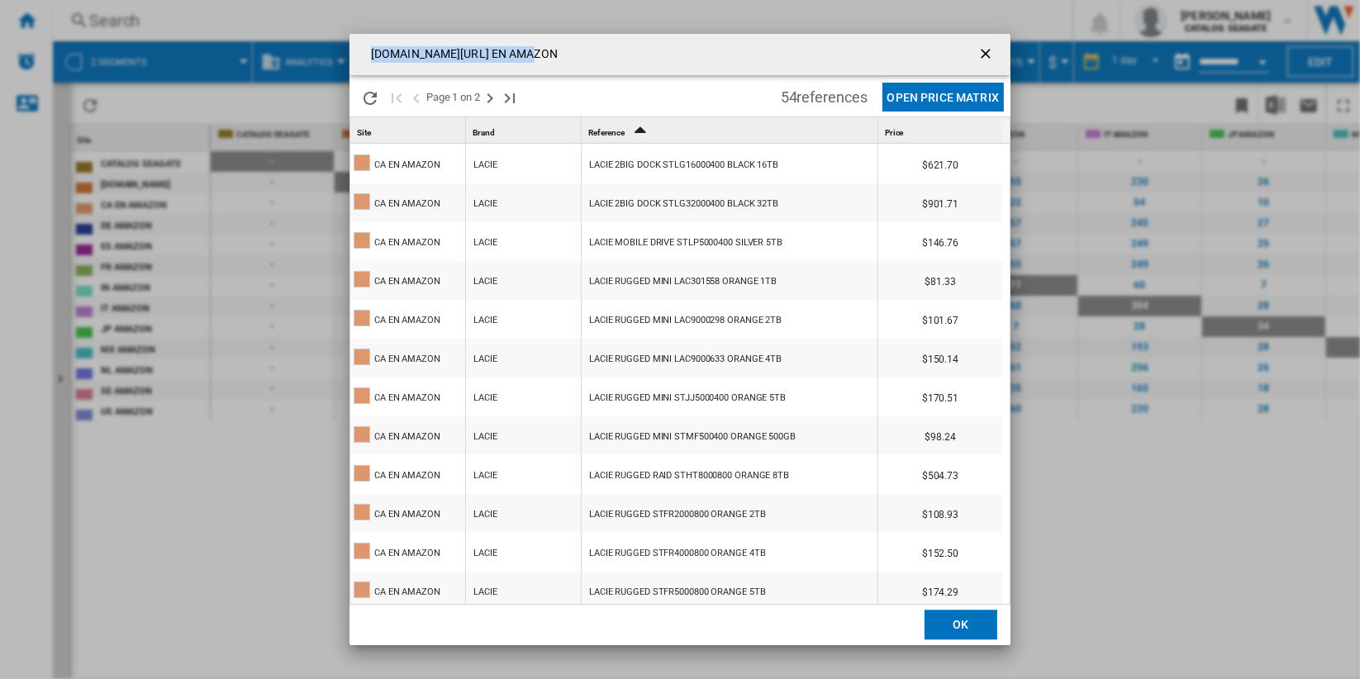
drag, startPoint x: 544, startPoint y: 53, endPoint x: 364, endPoint y: 55, distance: 179.3
click at [364, 55] on h4 "[DOMAIN_NAME][URL] EN AMAZON" at bounding box center [460, 54] width 195 height 17
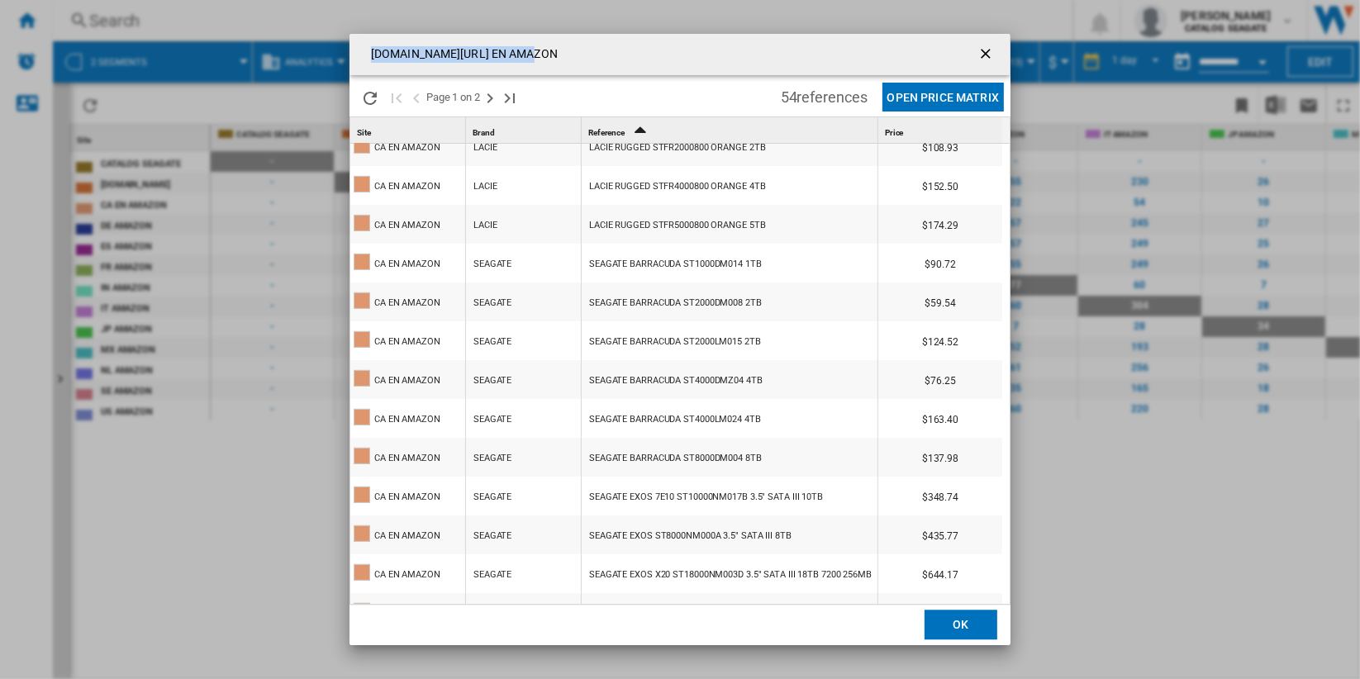
scroll to position [642, 0]
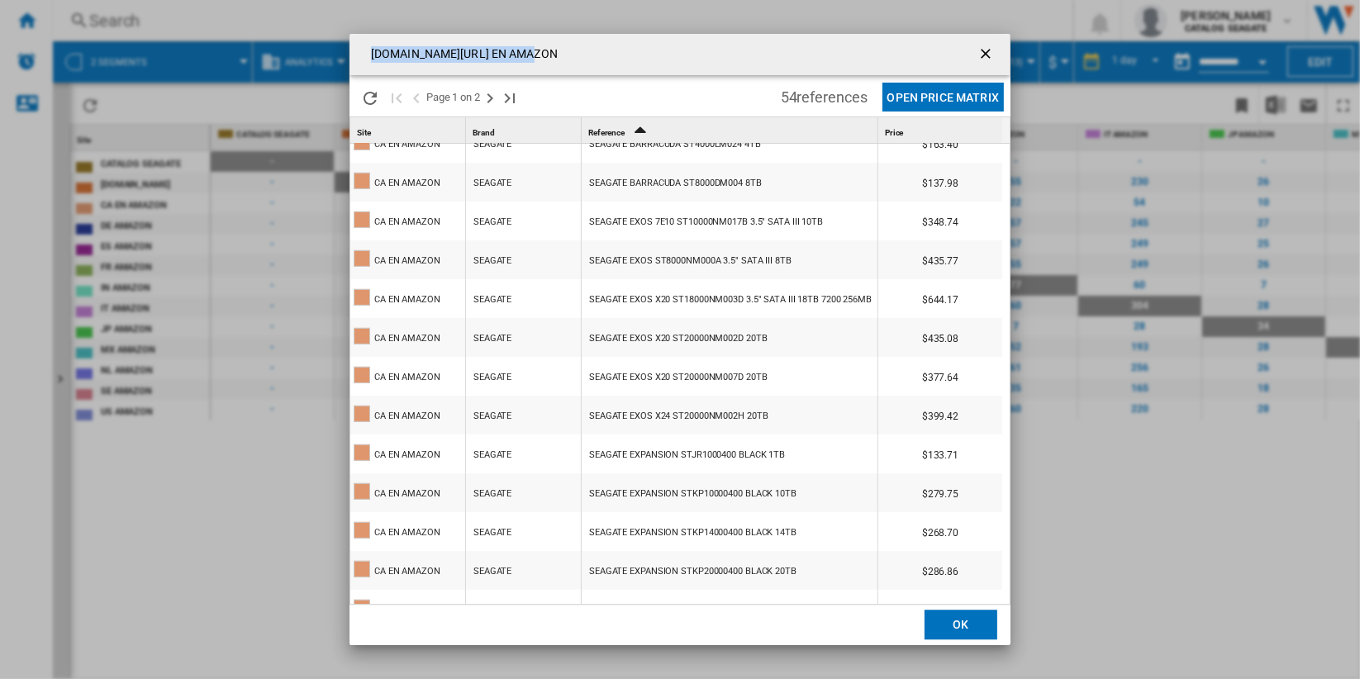
click at [984, 49] on ng-md-icon "getI18NText('BUTTONS.CLOSE_DIALOG')" at bounding box center [987, 55] width 20 height 20
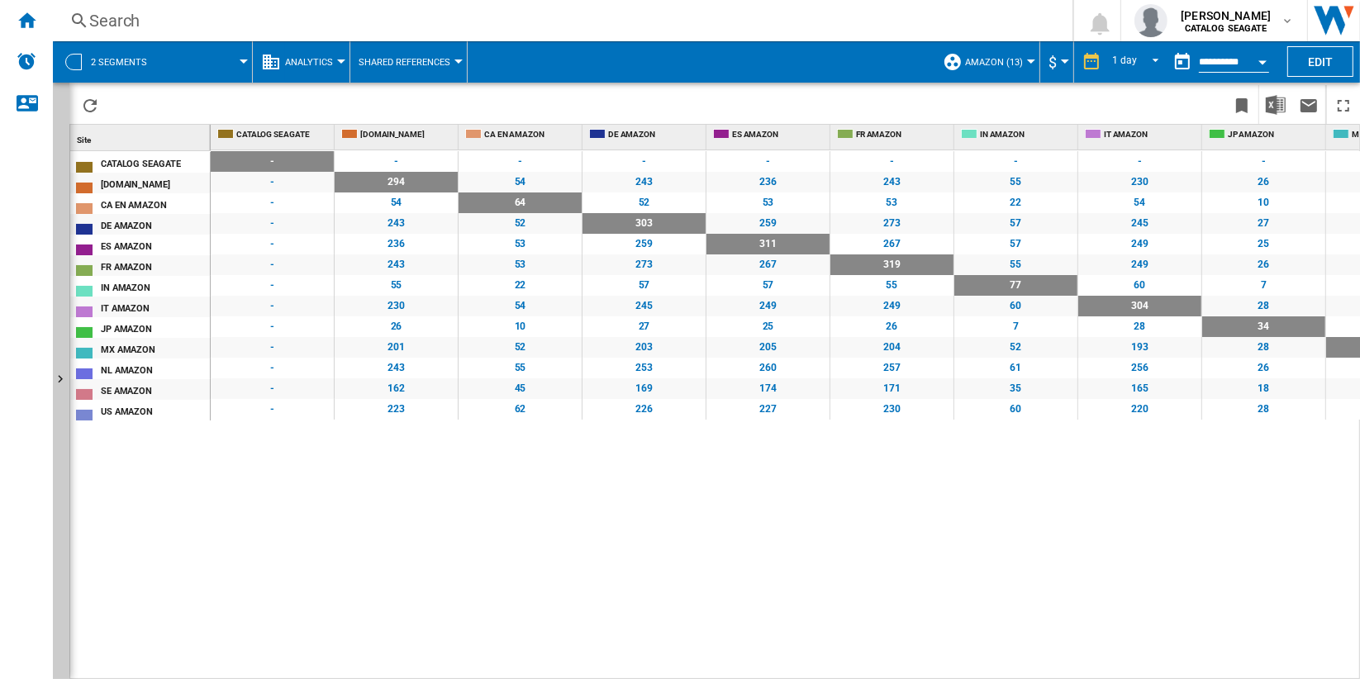
click at [325, 64] on span "Analytics" at bounding box center [309, 62] width 48 height 11
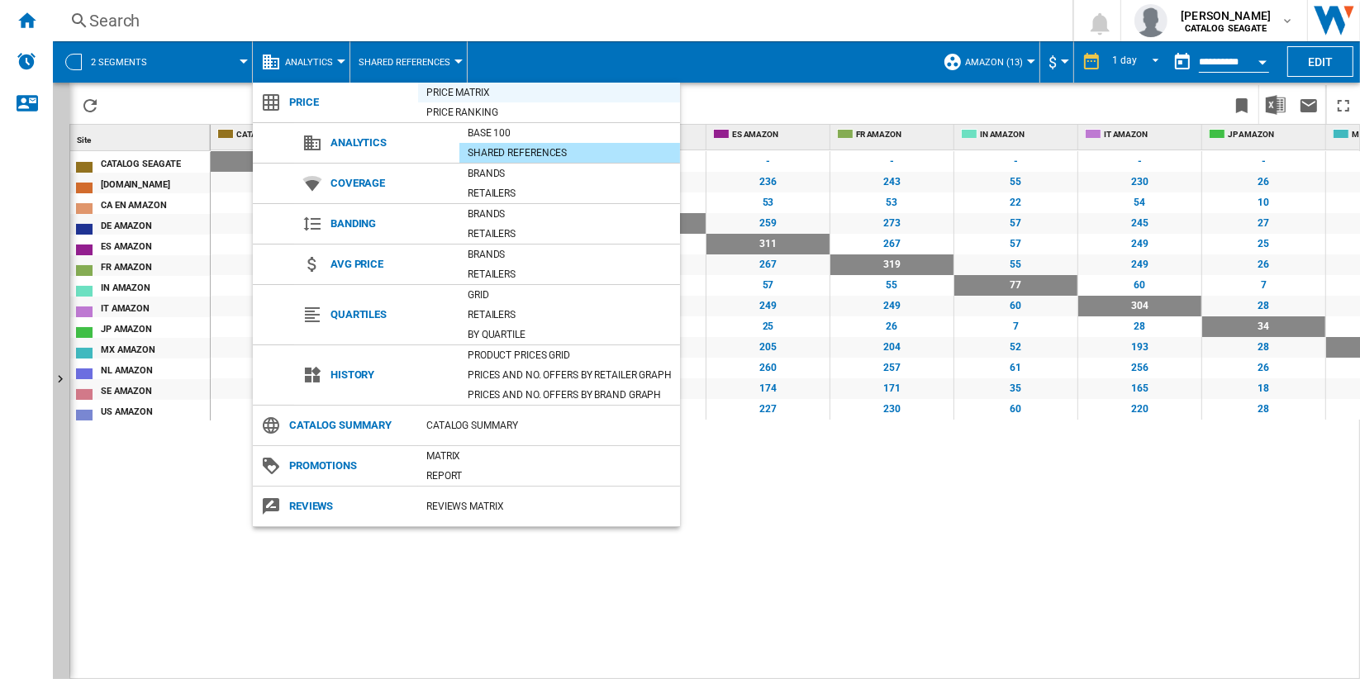
click at [526, 89] on div "Price Matrix" at bounding box center [549, 92] width 262 height 17
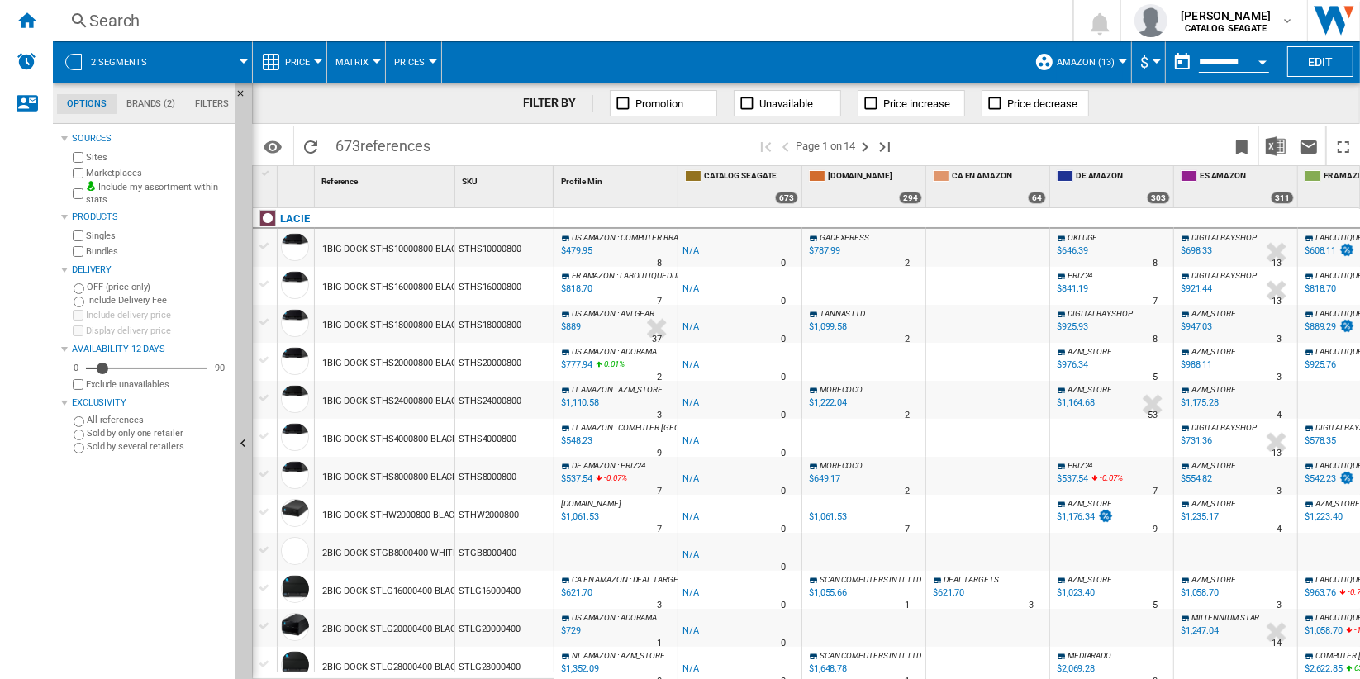
click at [111, 236] on label "Singles" at bounding box center [157, 236] width 143 height 12
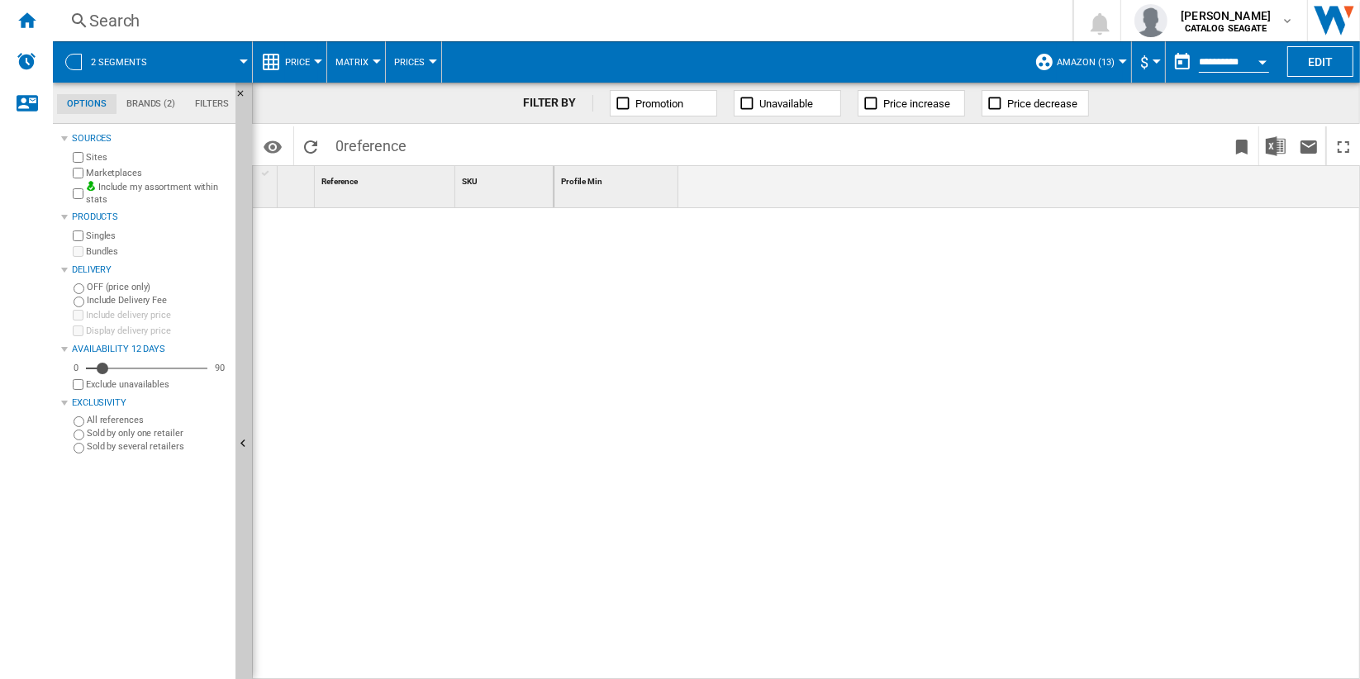
click at [314, 63] on button "Price" at bounding box center [301, 61] width 33 height 41
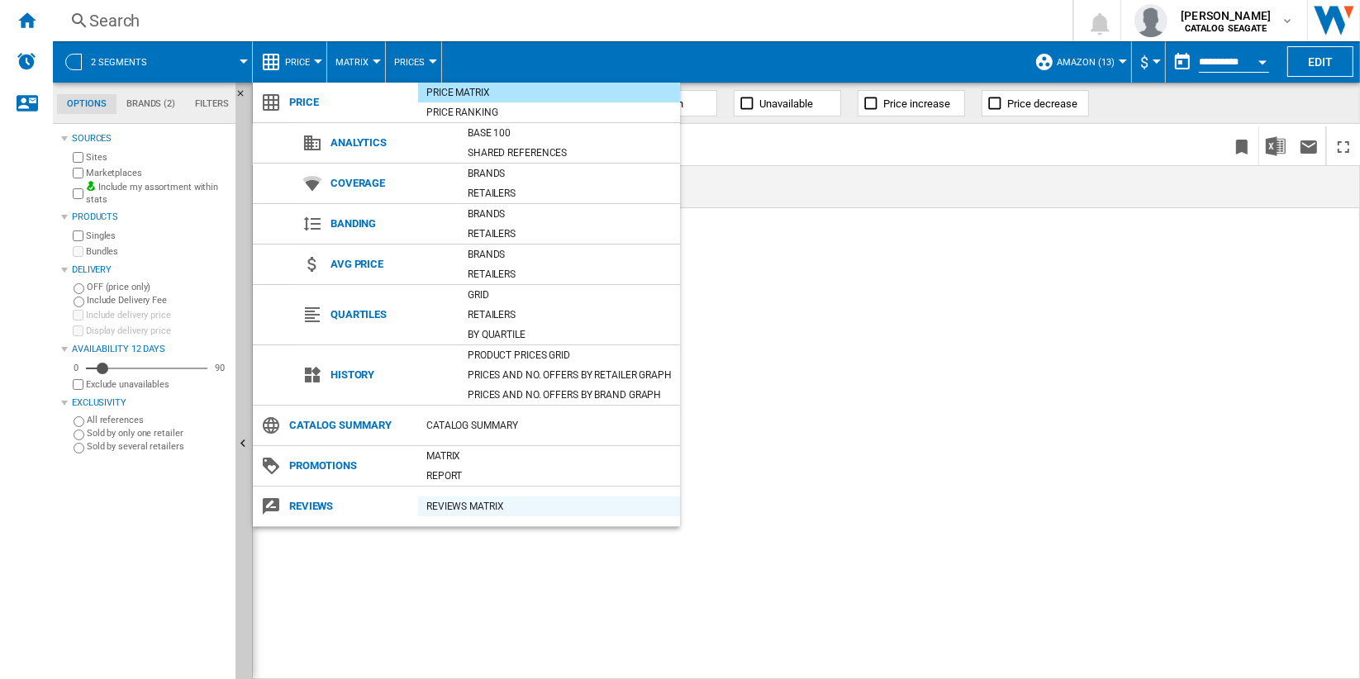
click at [536, 505] on div "REVIEWS Matrix" at bounding box center [549, 506] width 262 height 17
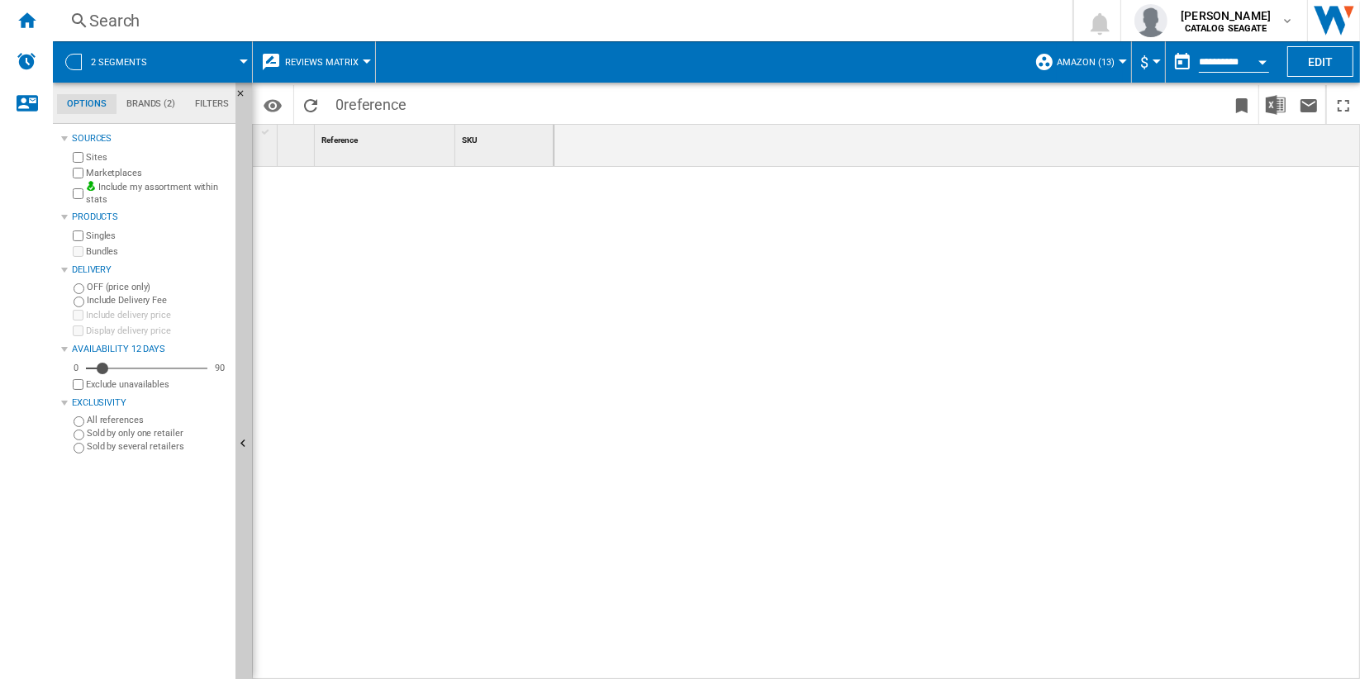
click at [1111, 59] on button "Amazon (13)" at bounding box center [1090, 61] width 66 height 41
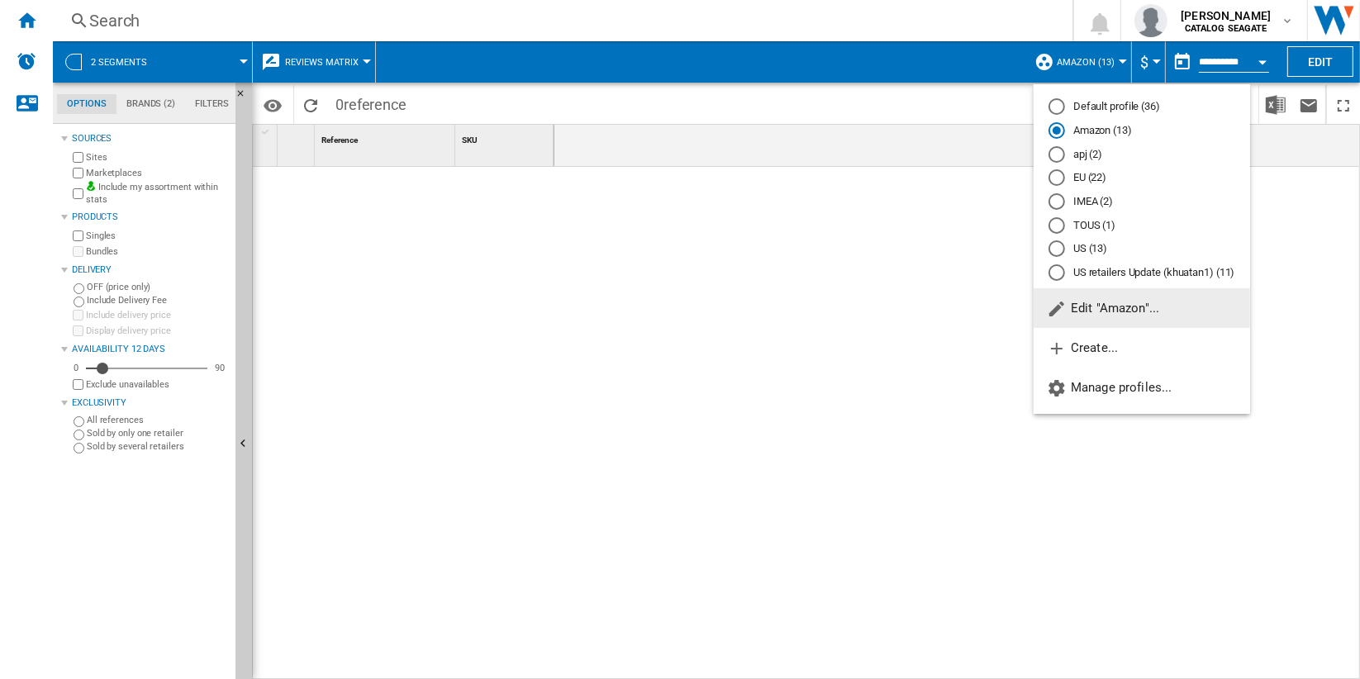
click at [1145, 112] on md-radio-button "Default profile (36)" at bounding box center [1141, 107] width 187 height 16
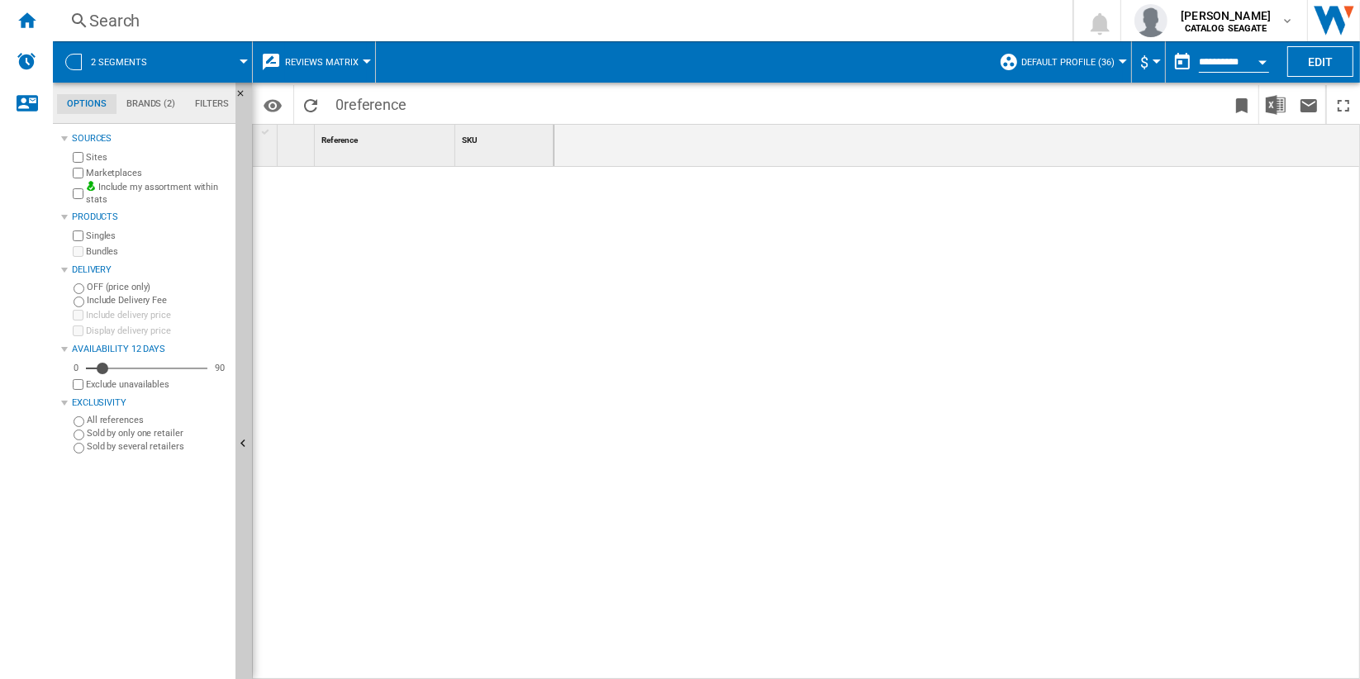
click at [347, 59] on span "Reviews Matrix" at bounding box center [322, 62] width 74 height 11
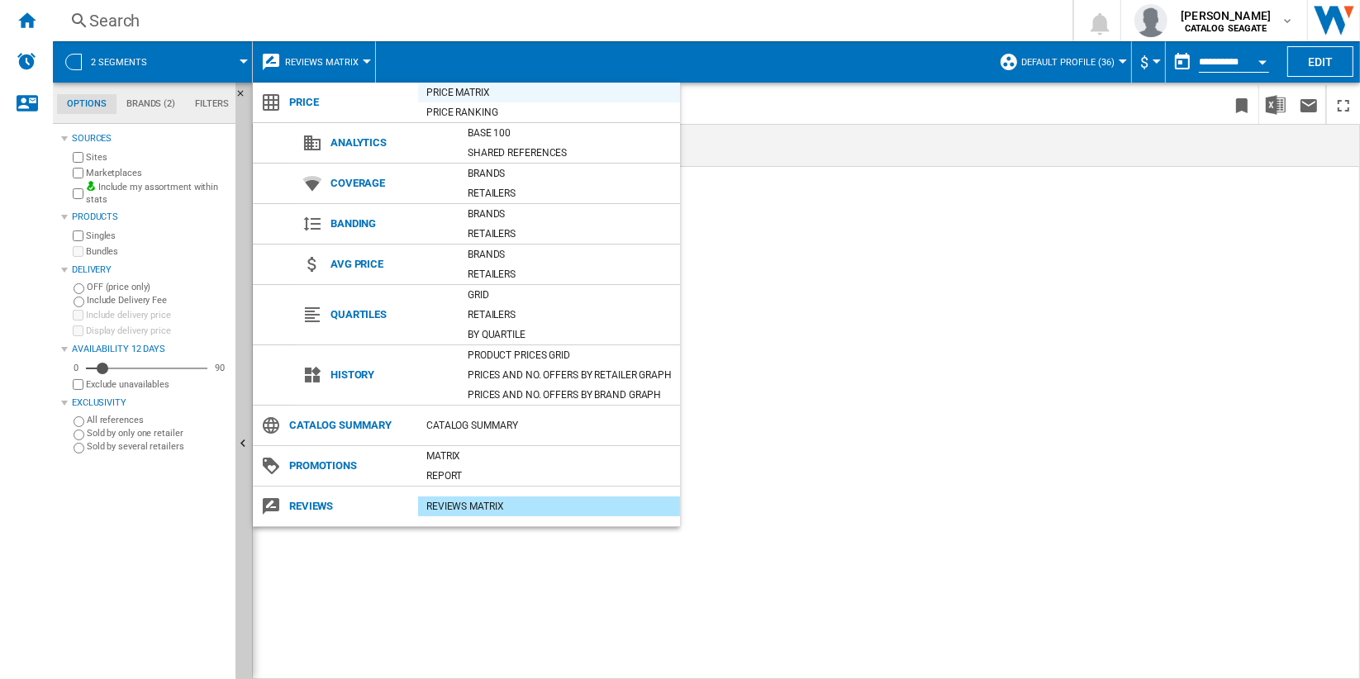
click at [510, 93] on div "Price Matrix" at bounding box center [549, 92] width 262 height 17
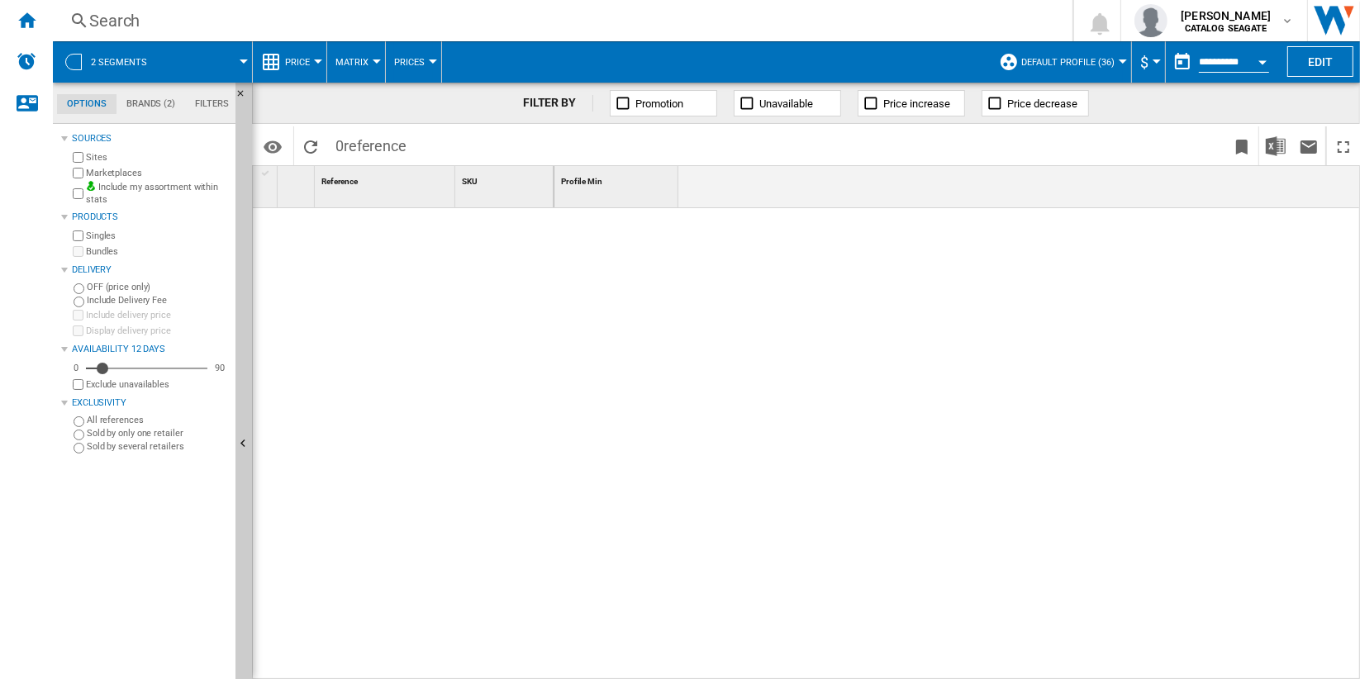
click at [421, 60] on span "Prices" at bounding box center [409, 62] width 31 height 11
click at [311, 66] on md-backdrop at bounding box center [680, 339] width 1360 height 679
click at [89, 232] on label "Singles" at bounding box center [157, 236] width 143 height 12
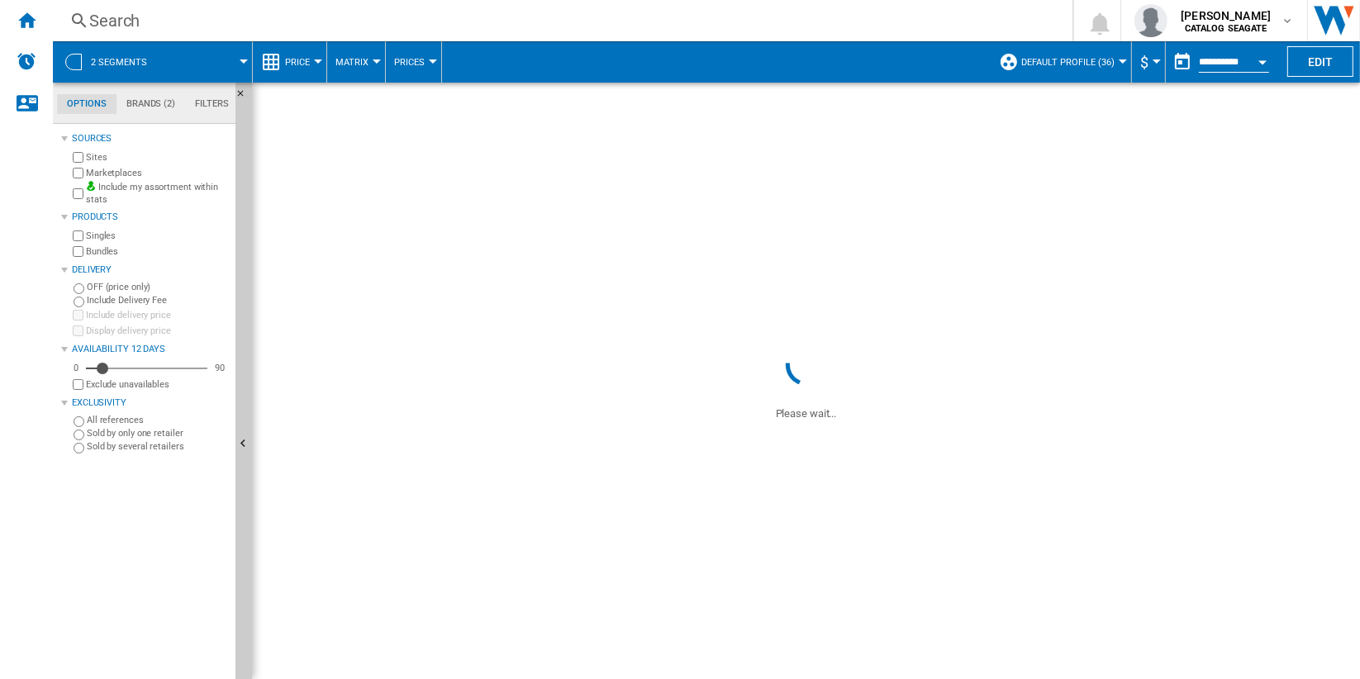
click at [414, 64] on span "Prices" at bounding box center [409, 62] width 31 height 11
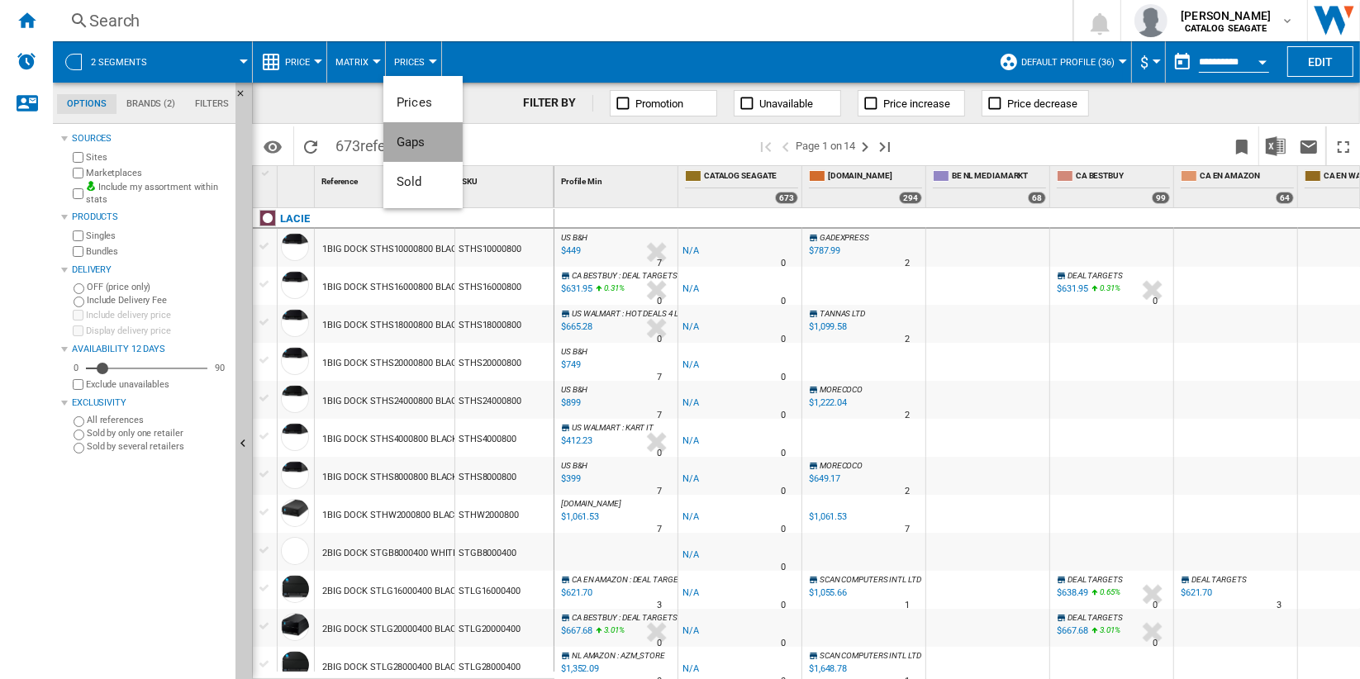
click at [437, 145] on button "Gaps" at bounding box center [422, 142] width 79 height 40
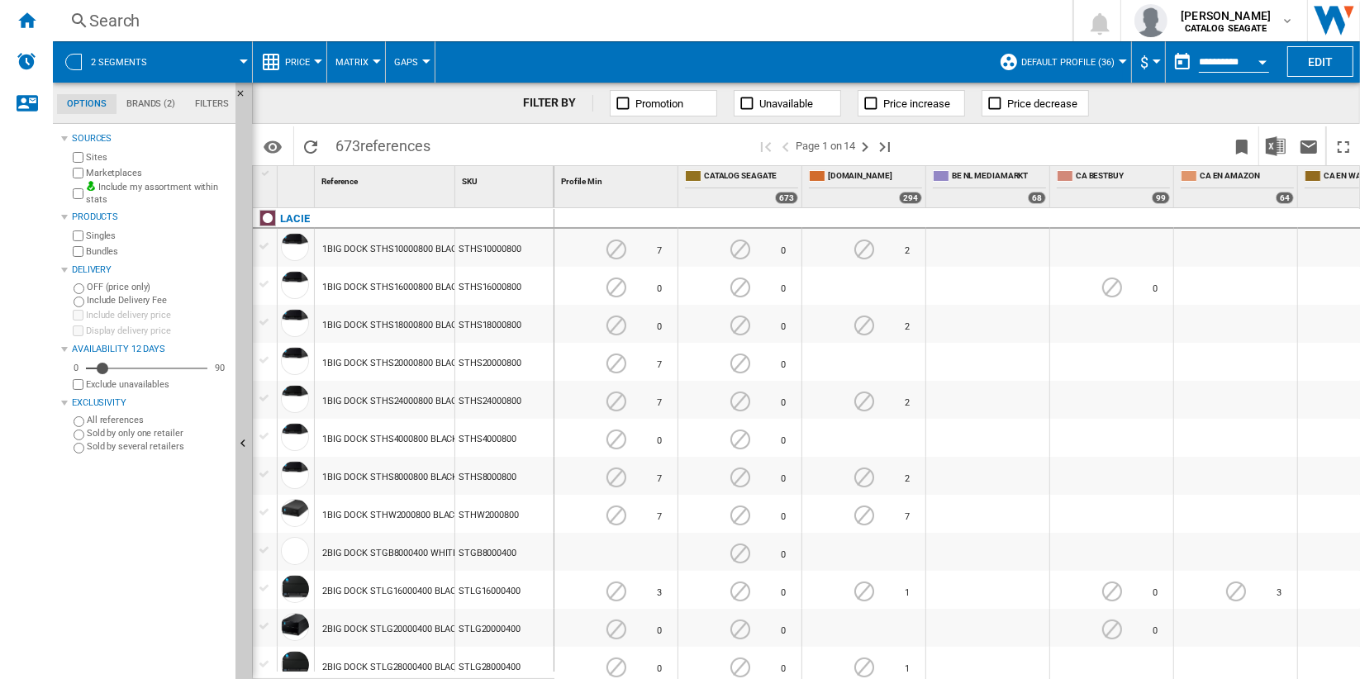
click at [905, 247] on div "2" at bounding box center [907, 251] width 5 height 17
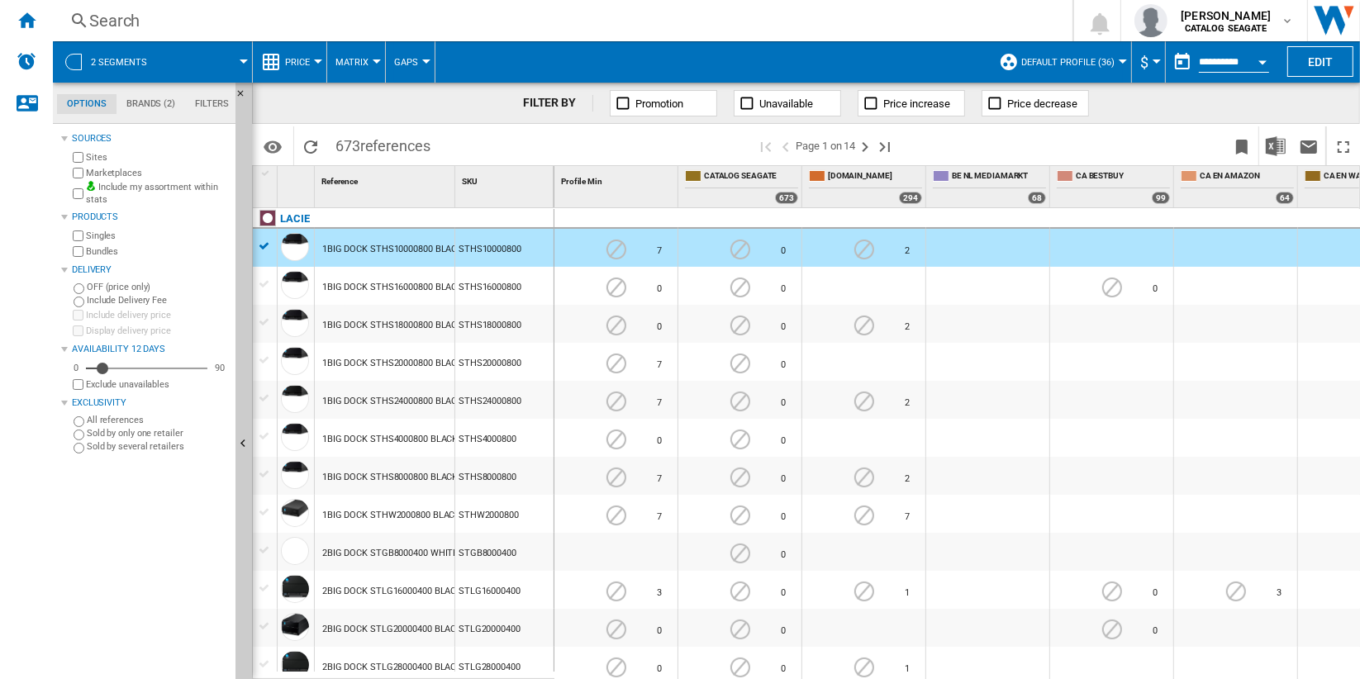
click at [418, 67] on button "Gaps" at bounding box center [410, 61] width 32 height 41
click at [440, 183] on button "Sold" at bounding box center [422, 182] width 79 height 40
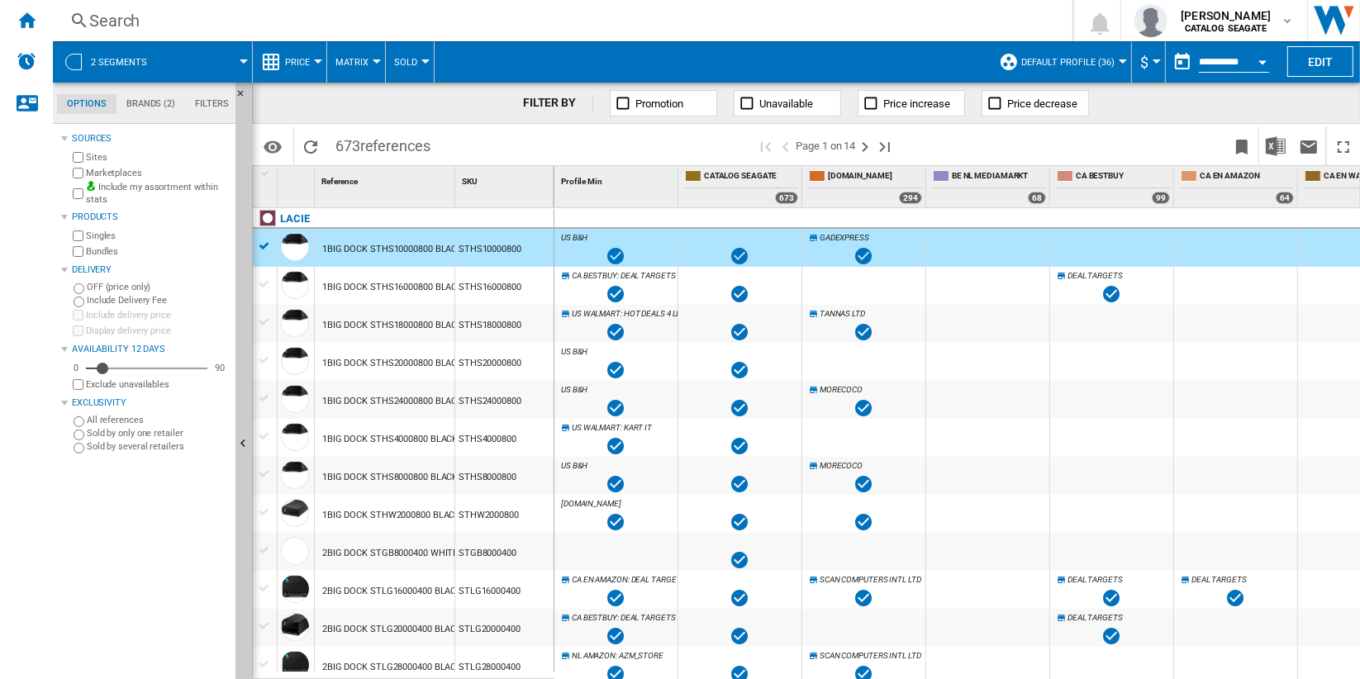
click at [421, 64] on button "Sold" at bounding box center [409, 61] width 31 height 41
